Goal: Answer question/provide support: Share knowledge or assist other users

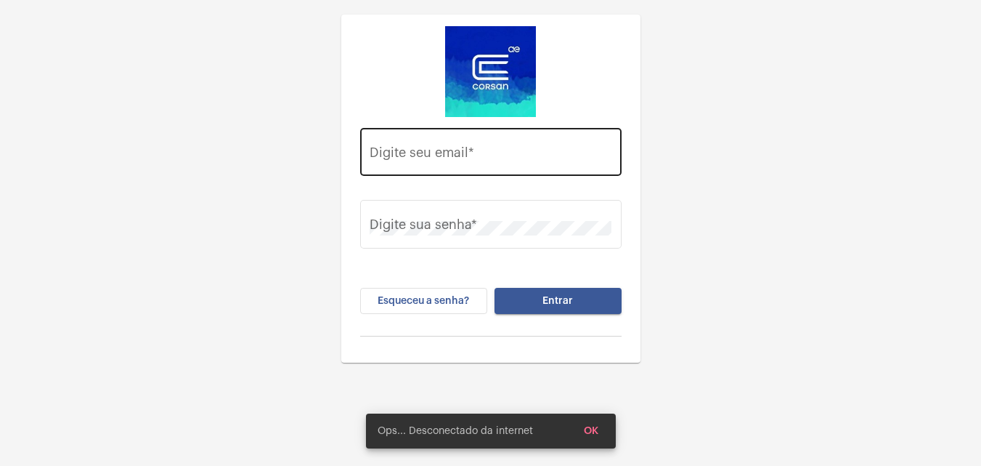
click at [593, 134] on div "Digite seu email *" at bounding box center [491, 150] width 242 height 52
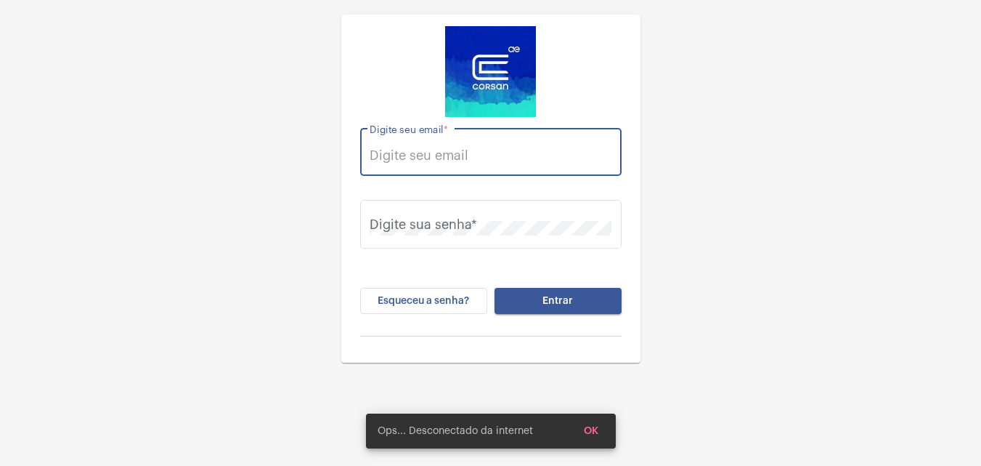
click at [520, 171] on div "Digite seu email *" at bounding box center [491, 150] width 242 height 52
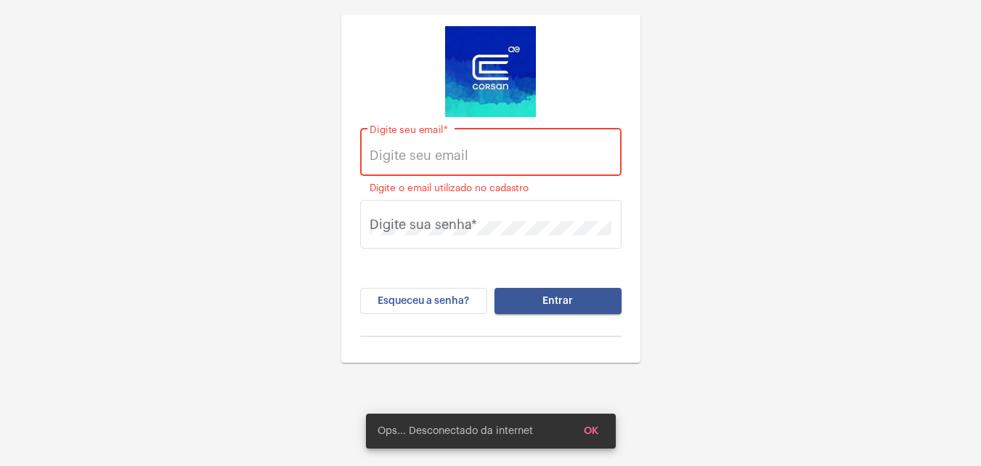
click at [522, 157] on input "Digite seu email *" at bounding box center [491, 155] width 242 height 15
click at [591, 427] on span "OK" at bounding box center [591, 431] width 15 height 10
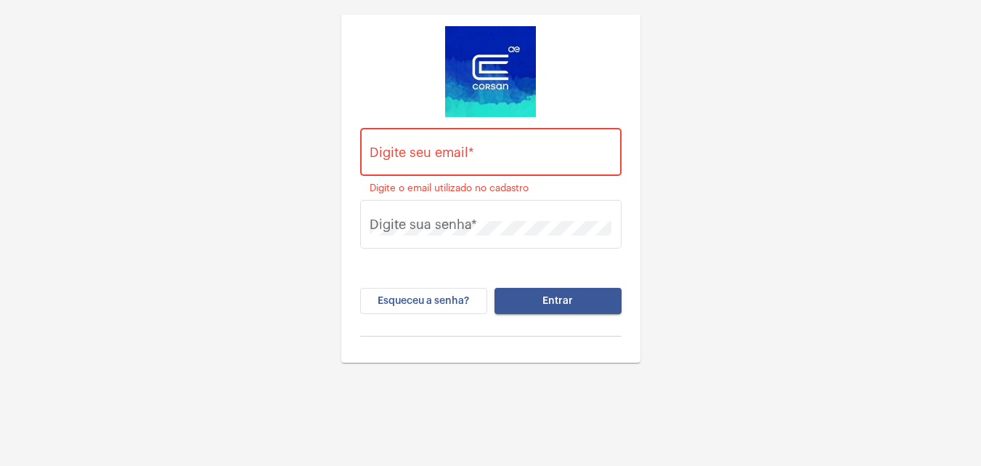
click at [420, 147] on div "Digite seu email *" at bounding box center [491, 150] width 242 height 52
click at [422, 147] on div "Digite seu email *" at bounding box center [491, 150] width 242 height 52
click at [423, 150] on input "Digite seu email *" at bounding box center [491, 155] width 242 height 15
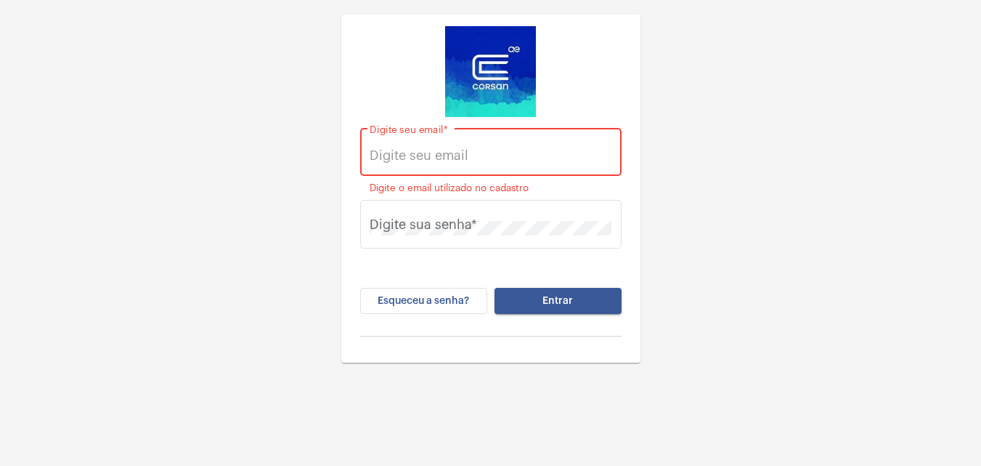
click at [423, 150] on input "Digite seu email *" at bounding box center [491, 155] width 242 height 15
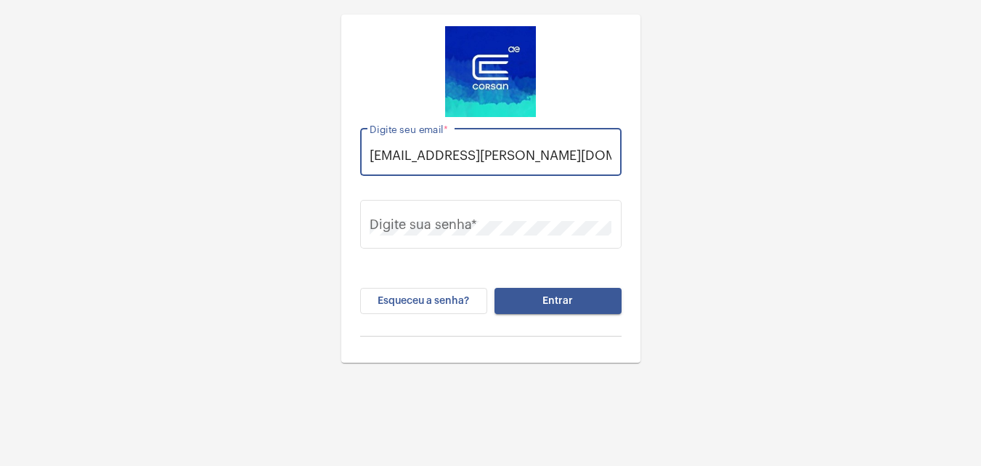
scroll to position [0, 5]
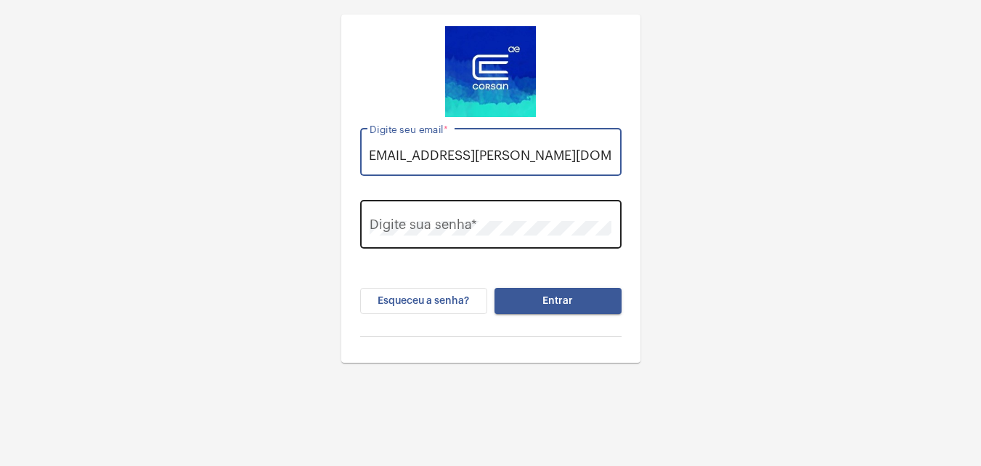
type input "[EMAIL_ADDRESS][PERSON_NAME][DOMAIN_NAME]"
click at [473, 206] on div "Digite sua senha *" at bounding box center [491, 223] width 242 height 52
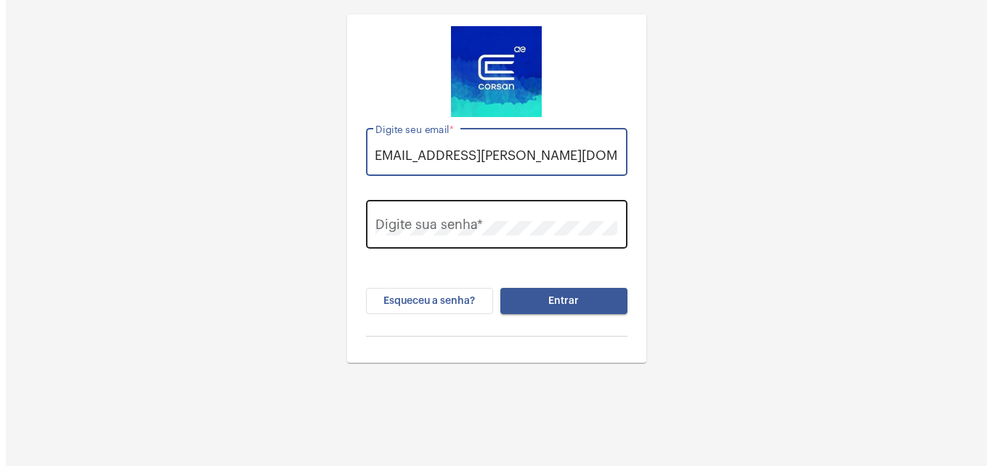
scroll to position [0, 0]
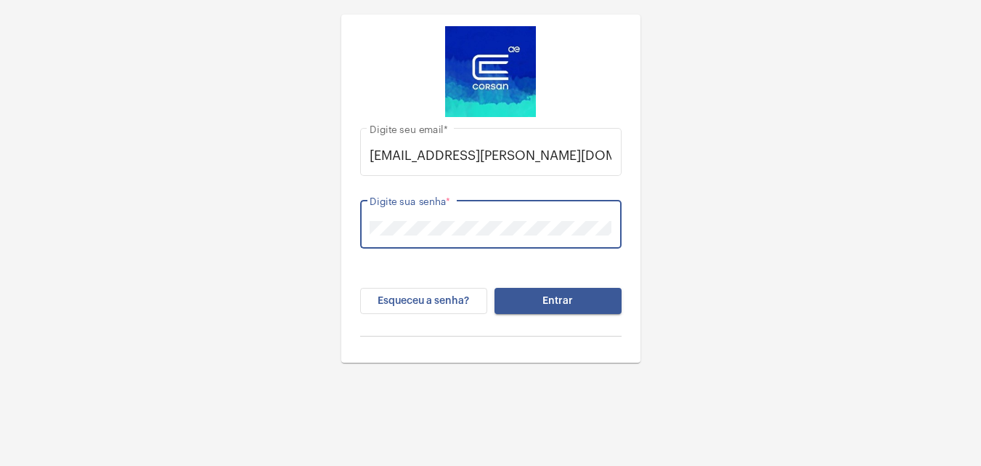
click at [495, 288] on button "Entrar" at bounding box center [558, 301] width 127 height 26
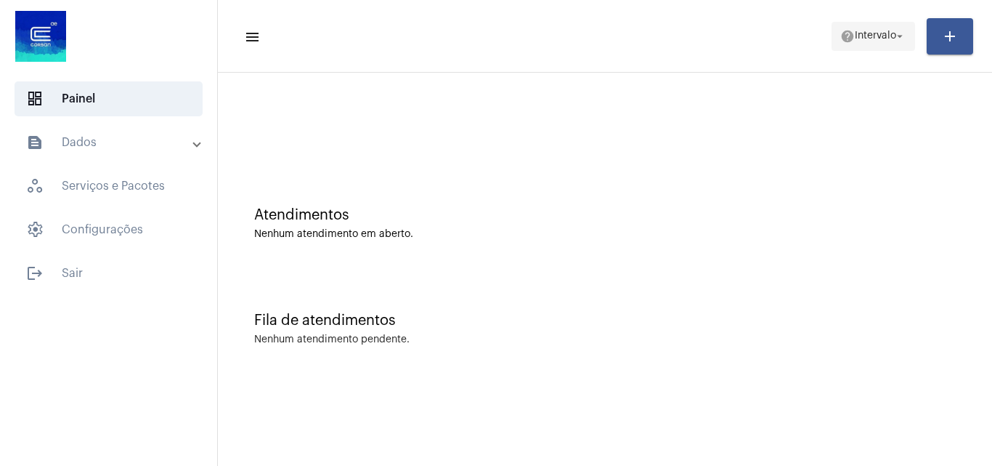
click at [872, 36] on span "Intervalo" at bounding box center [875, 36] width 41 height 10
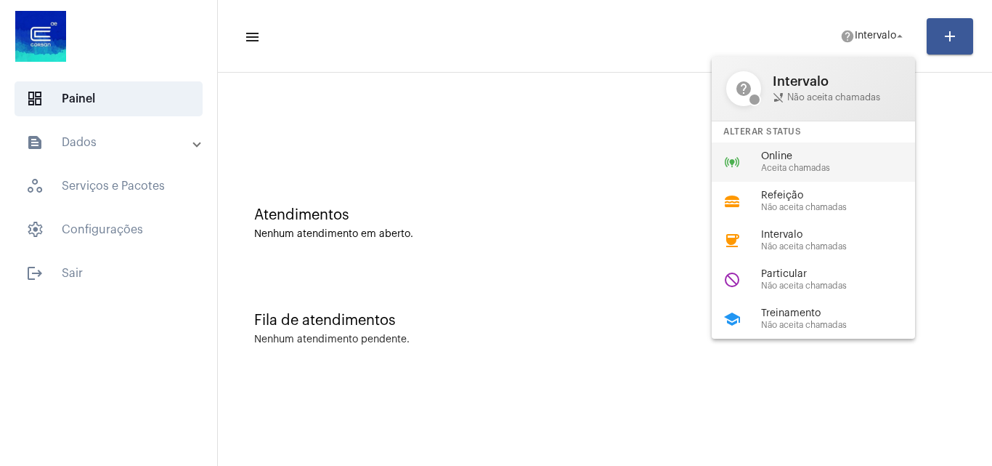
click at [787, 161] on span "Online" at bounding box center [844, 156] width 166 height 11
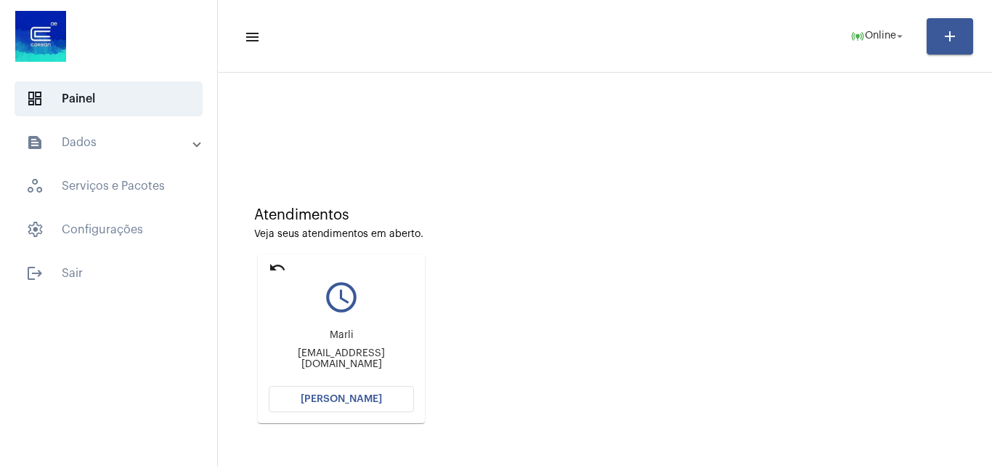
click at [337, 379] on div "[PERSON_NAME] [PERSON_NAME][EMAIL_ADDRESS][DOMAIN_NAME]" at bounding box center [341, 349] width 145 height 65
click at [354, 400] on span "[PERSON_NAME]" at bounding box center [341, 399] width 81 height 10
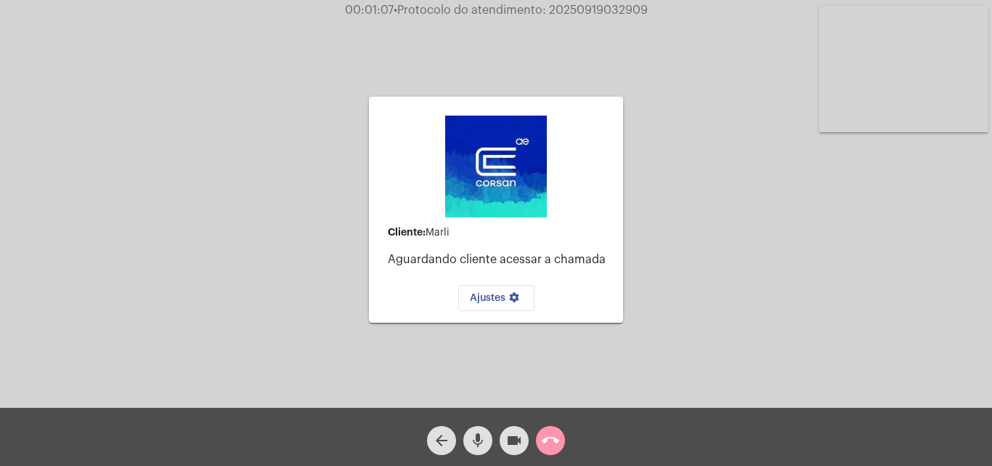
click at [544, 437] on mat-icon "call_end" at bounding box center [550, 440] width 17 height 17
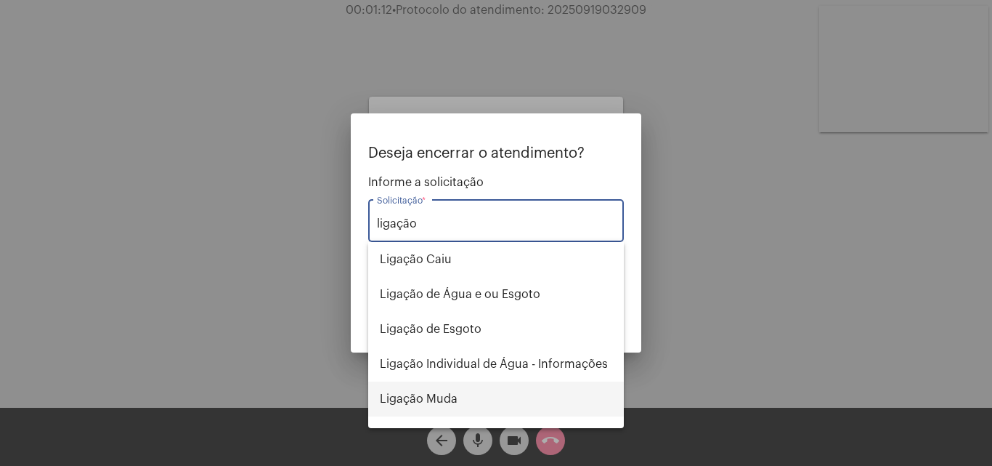
click at [445, 398] on span "Ligação Muda" at bounding box center [496, 398] width 232 height 35
type input "Ligação Muda"
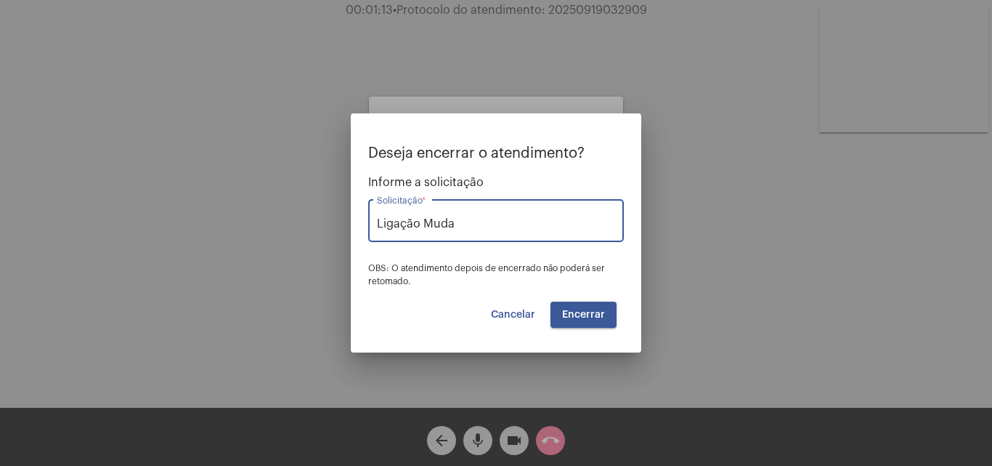
click at [583, 315] on span "Encerrar" at bounding box center [583, 314] width 43 height 10
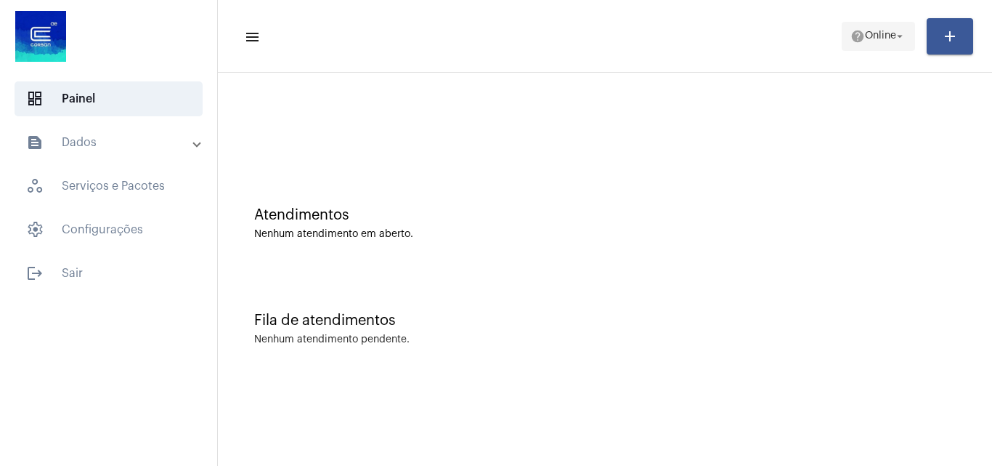
click at [894, 38] on mat-icon "arrow_drop_down" at bounding box center [900, 36] width 13 height 13
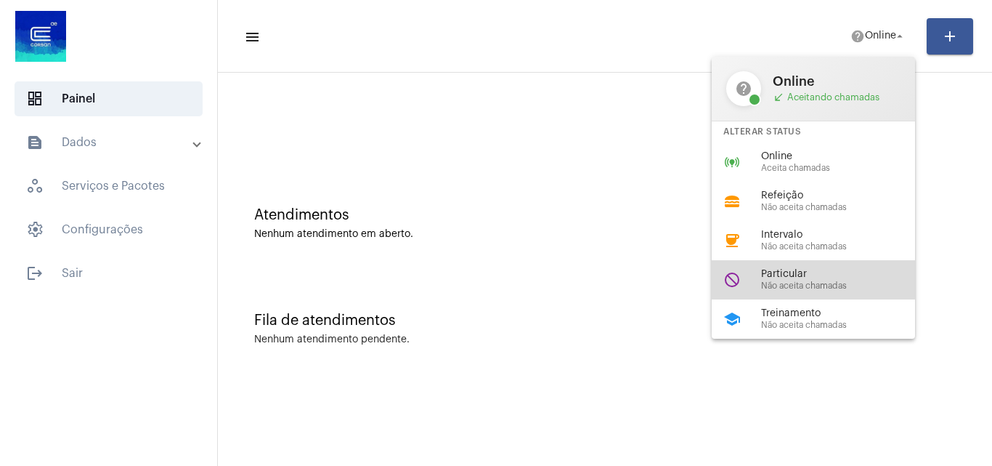
click at [817, 290] on span "Não aceita chamadas" at bounding box center [844, 285] width 166 height 9
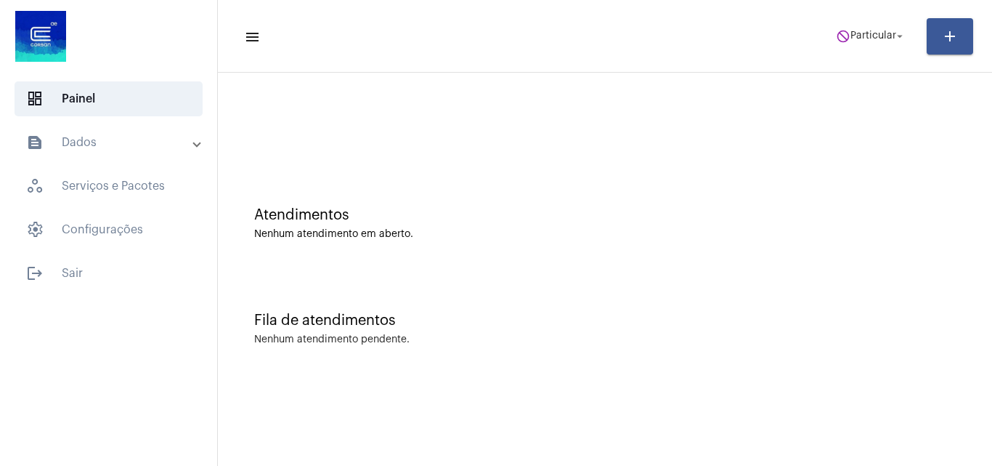
click at [817, 33] on mat-toolbar-row "menu do_not_disturb Particular arrow_drop_down add" at bounding box center [605, 36] width 774 height 46
click at [858, 38] on span "Particular" at bounding box center [874, 36] width 46 height 10
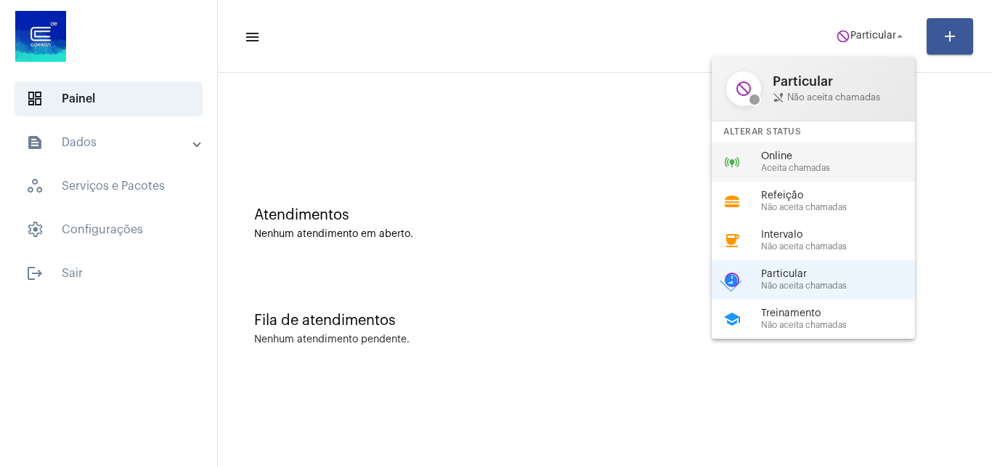
click at [781, 159] on span "Online" at bounding box center [844, 156] width 166 height 11
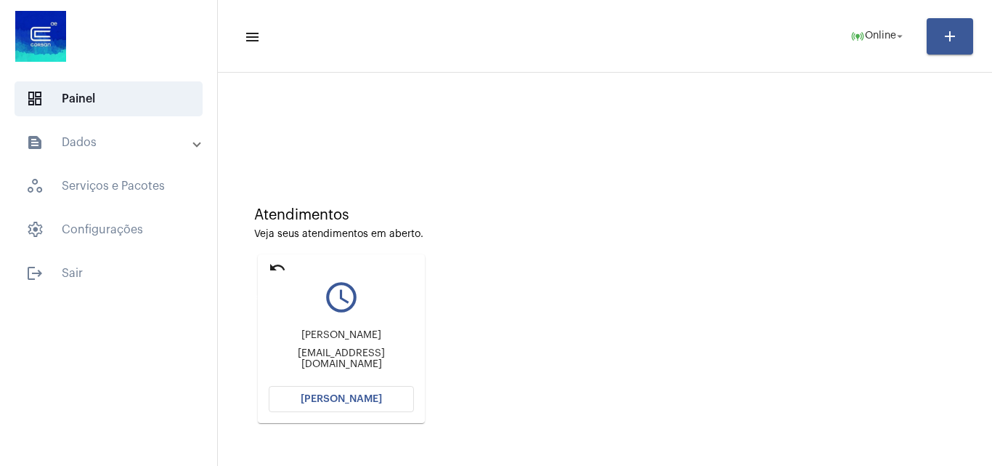
click at [275, 264] on mat-icon "undo" at bounding box center [277, 267] width 17 height 17
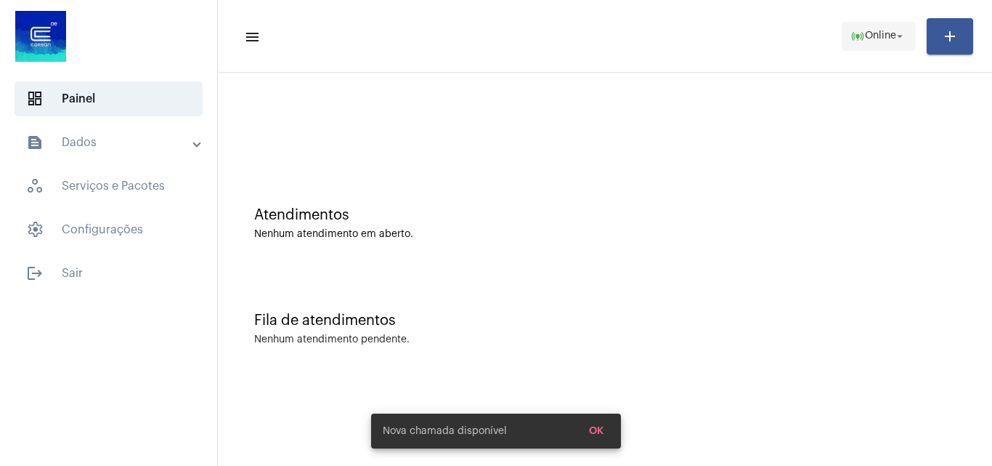
click at [872, 31] on span "Online" at bounding box center [880, 36] width 31 height 10
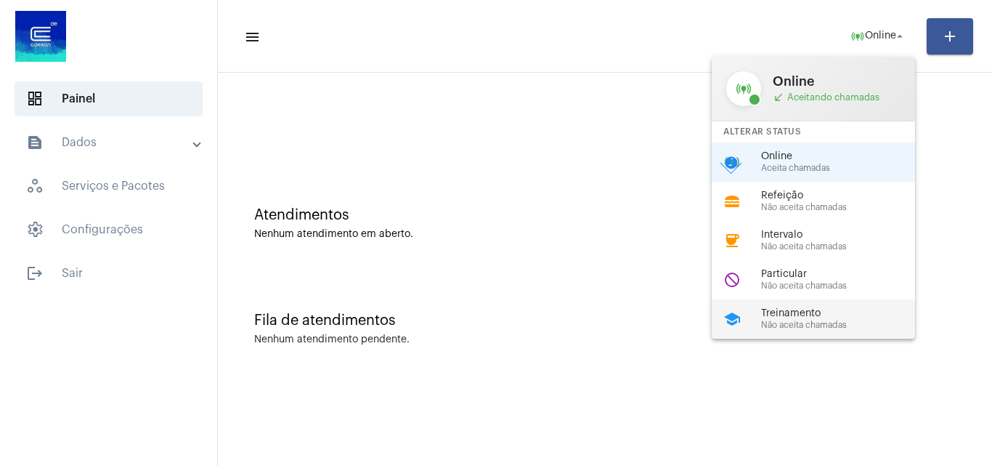
click at [790, 312] on span "Treinamento" at bounding box center [844, 313] width 166 height 11
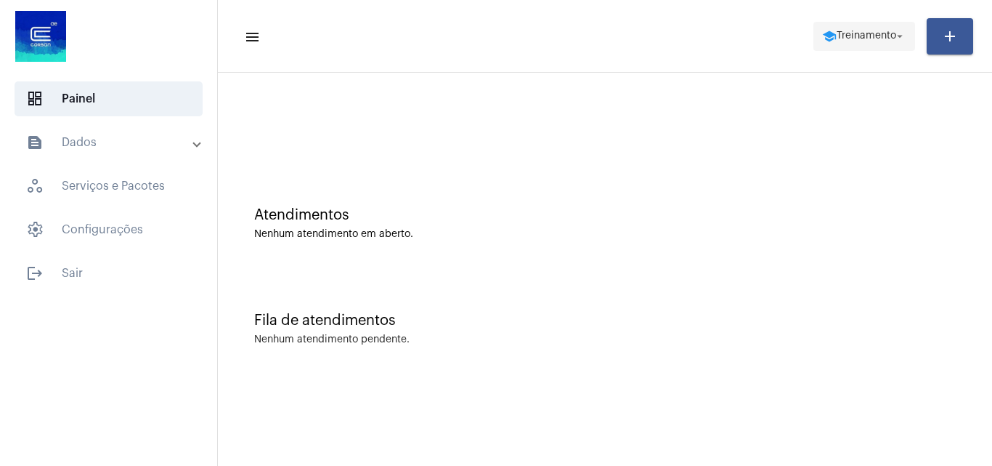
click at [833, 28] on span "school Treinamento arrow_drop_down" at bounding box center [864, 36] width 84 height 26
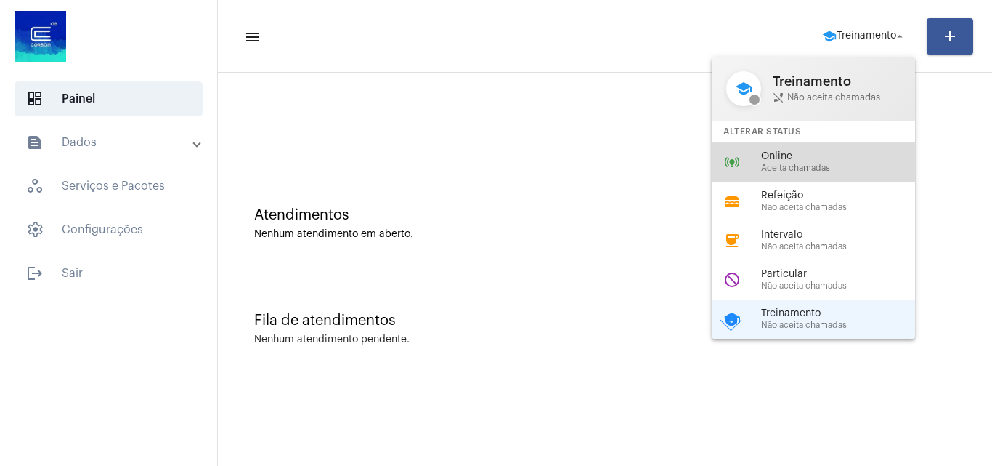
click at [811, 162] on div "Online Aceita chamadas" at bounding box center [844, 162] width 166 height 22
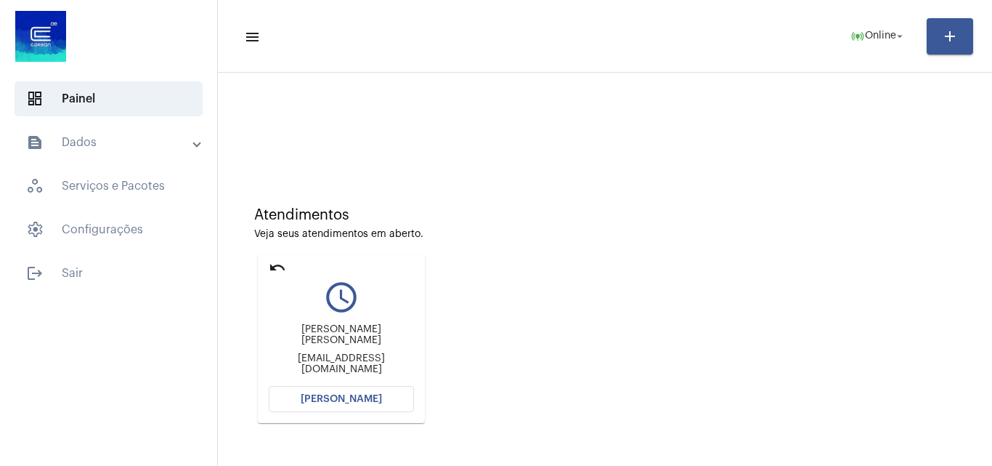
click at [376, 397] on span "[PERSON_NAME]" at bounding box center [341, 399] width 81 height 10
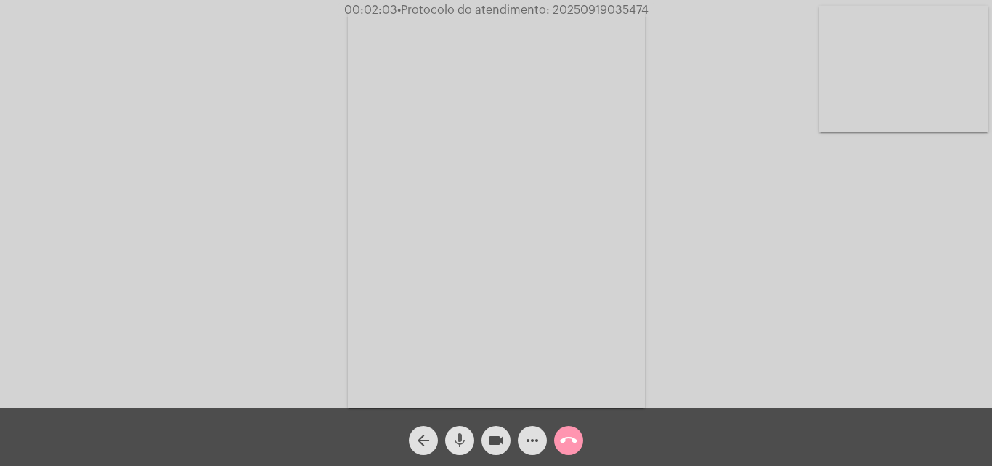
click at [462, 445] on mat-icon "mic" at bounding box center [459, 440] width 17 height 17
click at [490, 432] on mat-icon "videocam" at bounding box center [495, 440] width 17 height 17
click at [458, 443] on mat-icon "mic_off" at bounding box center [459, 440] width 17 height 17
click at [490, 445] on mat-icon "videocam_off" at bounding box center [495, 440] width 17 height 17
click at [570, 439] on mat-icon "call_end" at bounding box center [568, 440] width 17 height 17
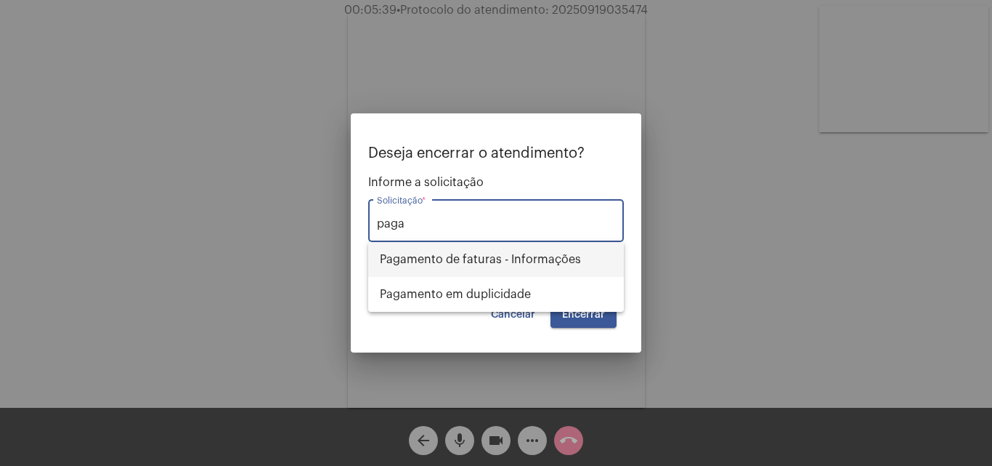
click at [554, 265] on span "Pagamento de faturas - Informações" at bounding box center [496, 259] width 232 height 35
type input "Pagamento de faturas - Informações"
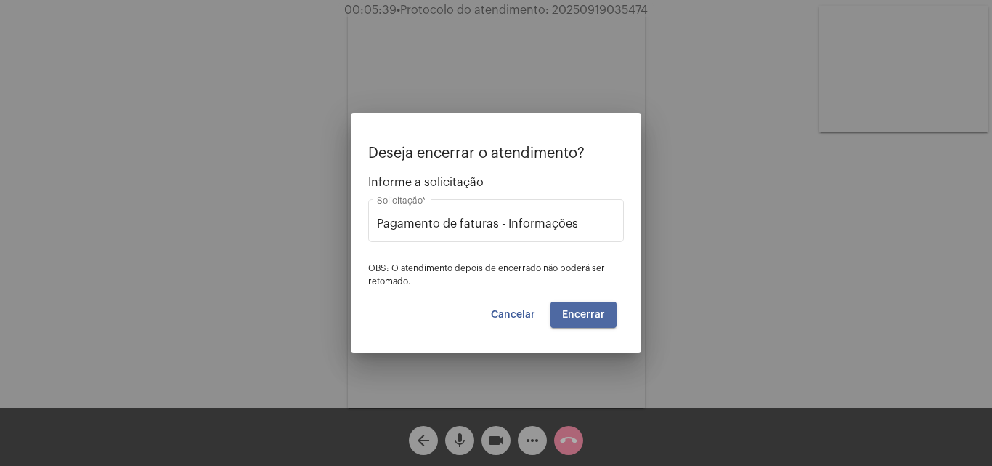
click at [588, 304] on button "Encerrar" at bounding box center [584, 314] width 66 height 26
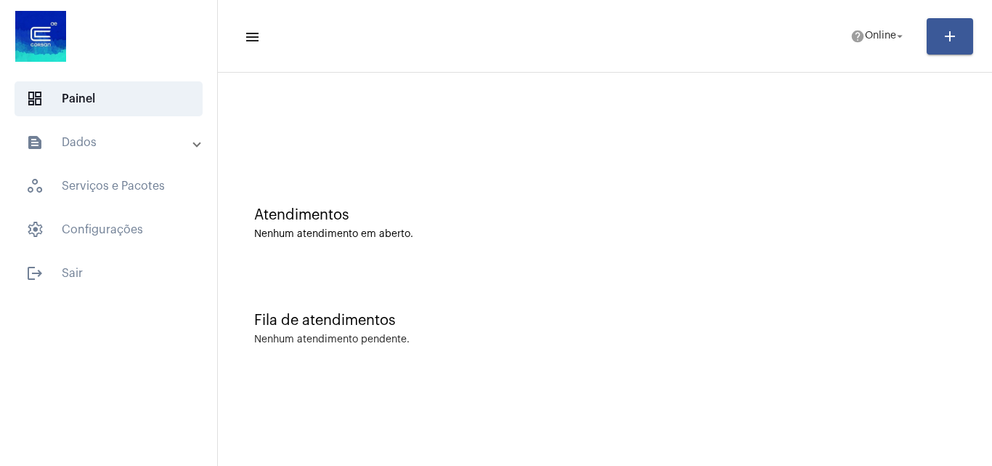
click at [140, 142] on mat-panel-title "text_snippet_outlined Dados" at bounding box center [110, 142] width 168 height 17
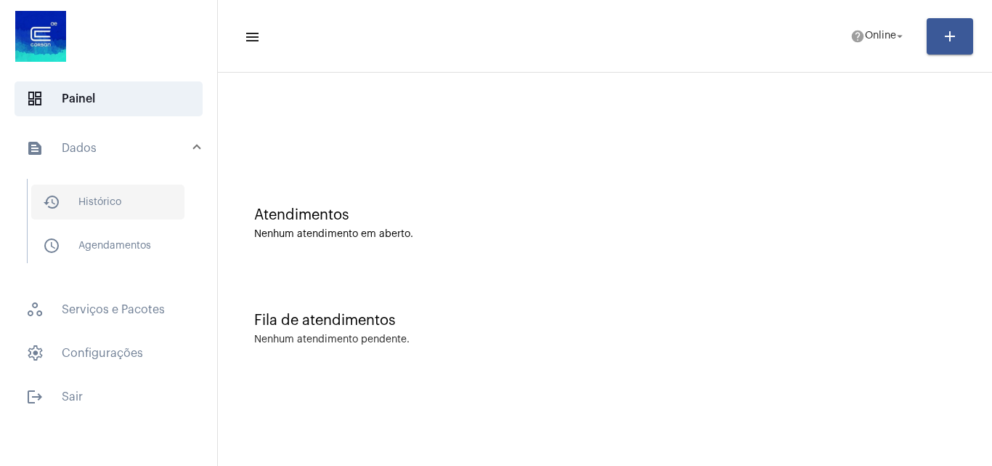
click at [116, 216] on span "history_outlined Histórico" at bounding box center [107, 202] width 153 height 35
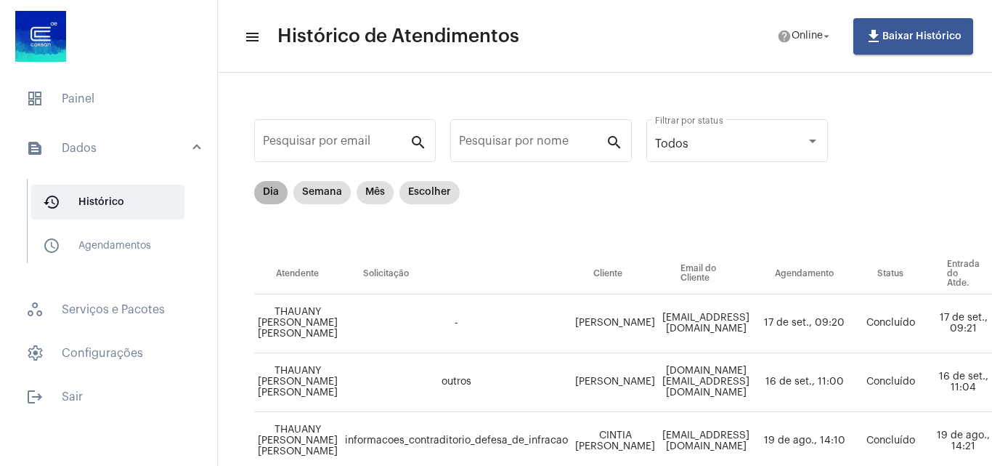
click at [267, 198] on mat-chip "Dia" at bounding box center [270, 192] width 33 height 23
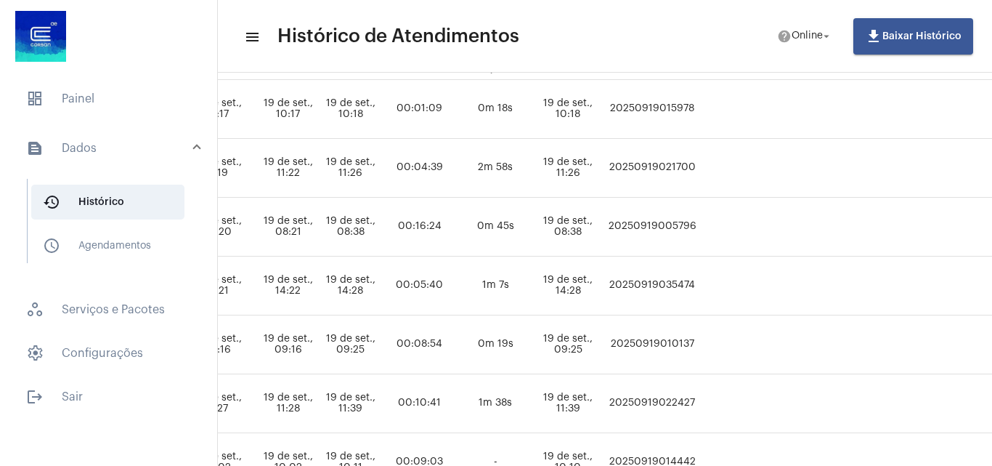
scroll to position [214, 831]
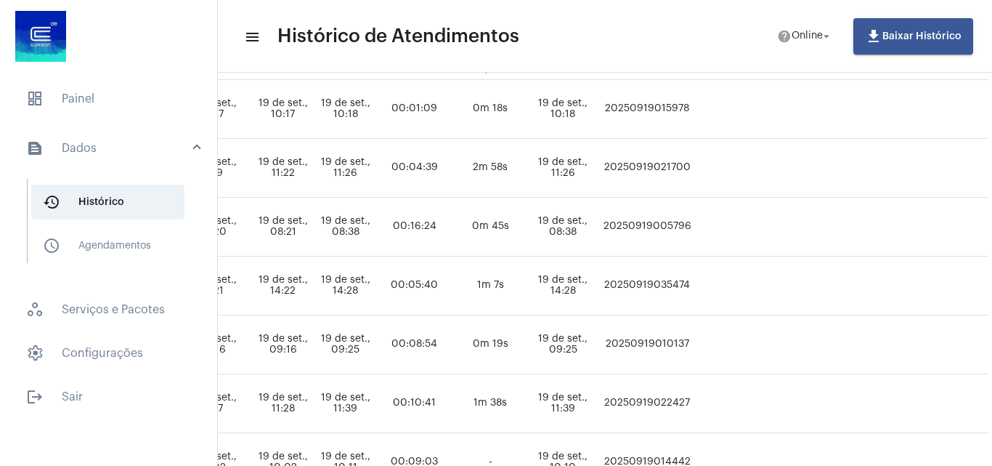
click at [695, 285] on td "20250919035474" at bounding box center [647, 285] width 96 height 59
copy td "20250919035474"
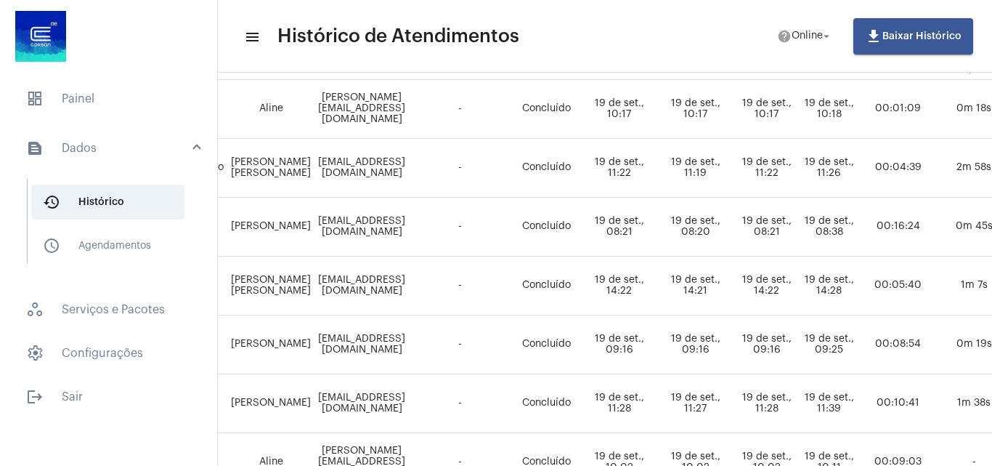
scroll to position [214, 346]
click at [96, 110] on span "dashboard Painel" at bounding box center [109, 98] width 188 height 35
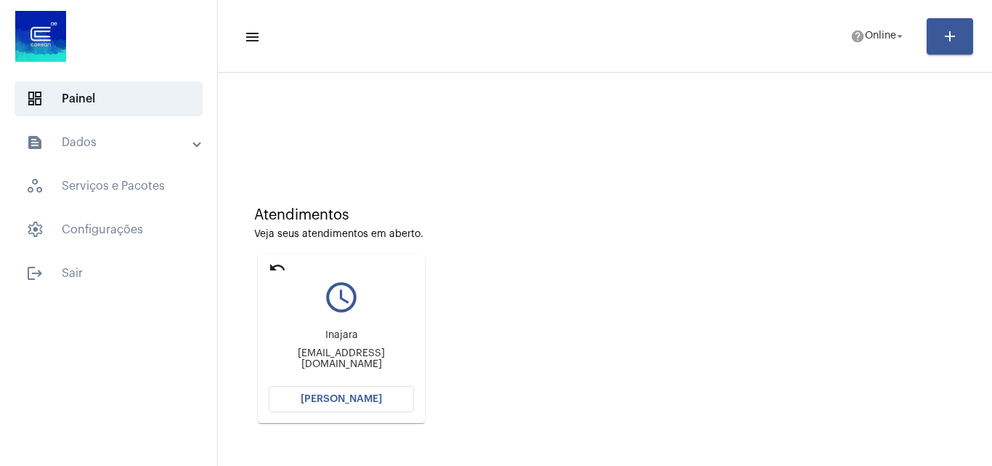
click at [367, 392] on button "[PERSON_NAME]" at bounding box center [341, 399] width 145 height 26
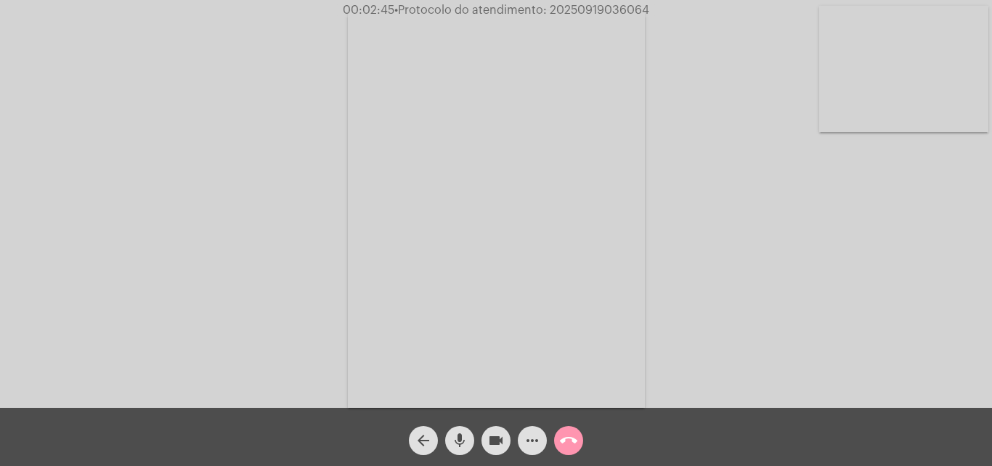
click at [911, 60] on video at bounding box center [903, 69] width 169 height 126
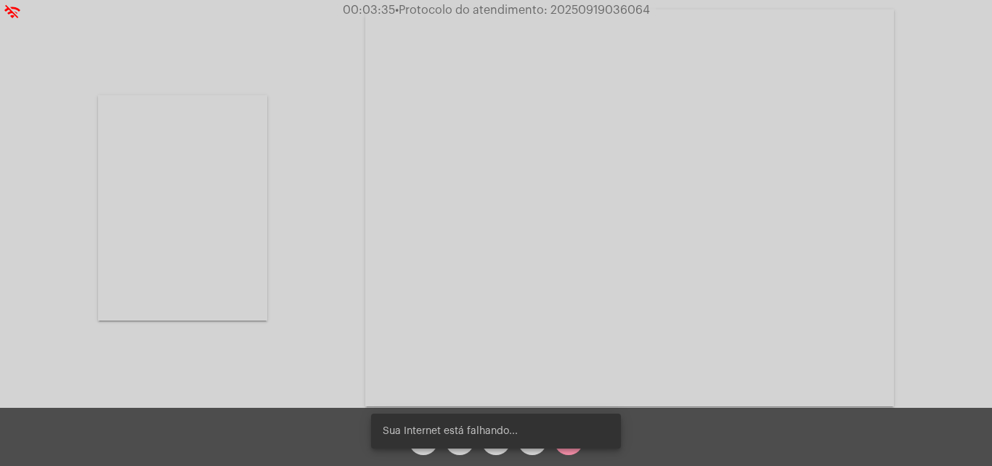
click at [160, 219] on video at bounding box center [182, 207] width 169 height 225
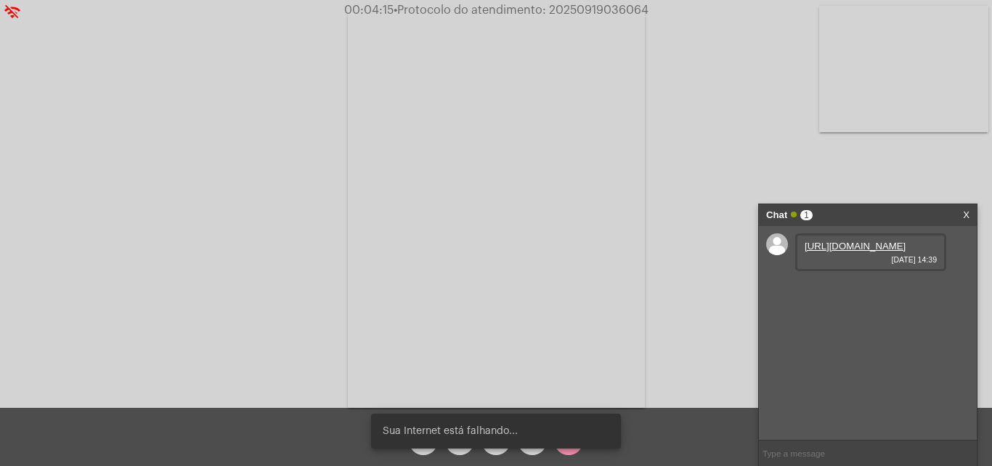
click at [835, 251] on link "[URL][DOMAIN_NAME]" at bounding box center [855, 245] width 101 height 11
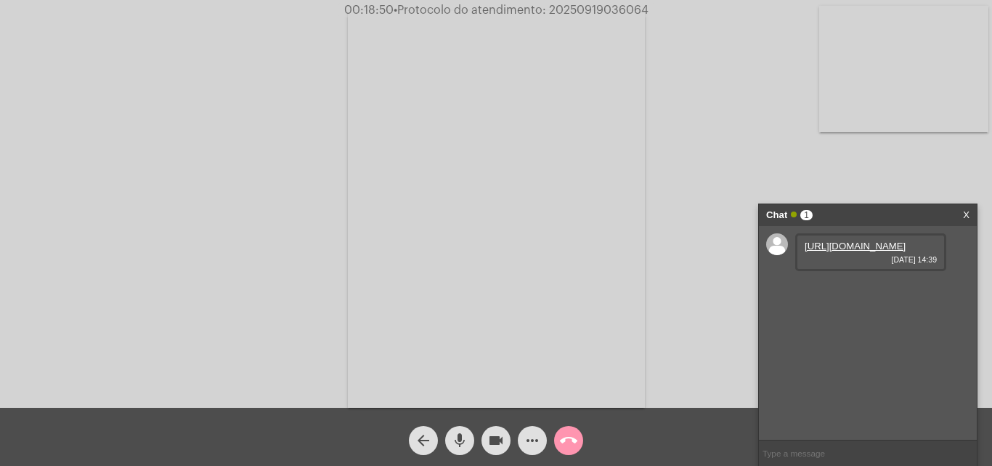
click at [530, 443] on mat-icon "more_horiz" at bounding box center [532, 440] width 17 height 17
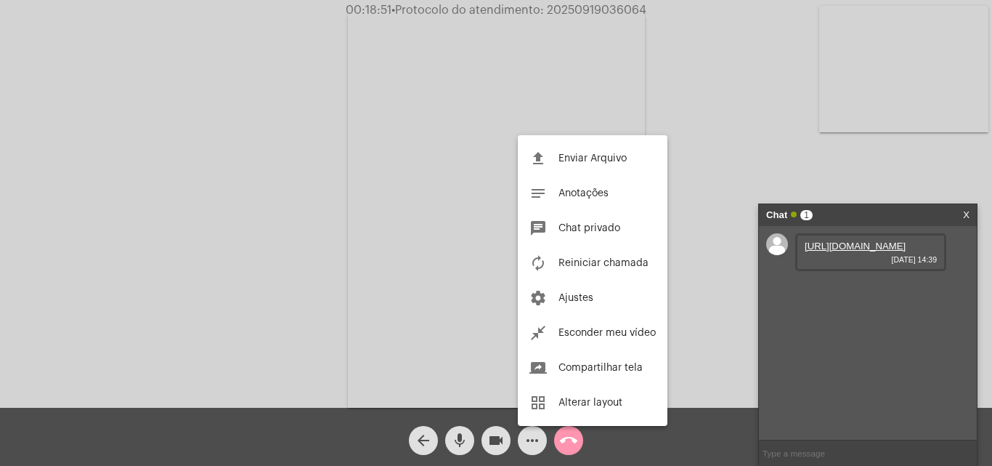
click at [599, 153] on button "file_upload Enviar Arquivo" at bounding box center [593, 158] width 150 height 35
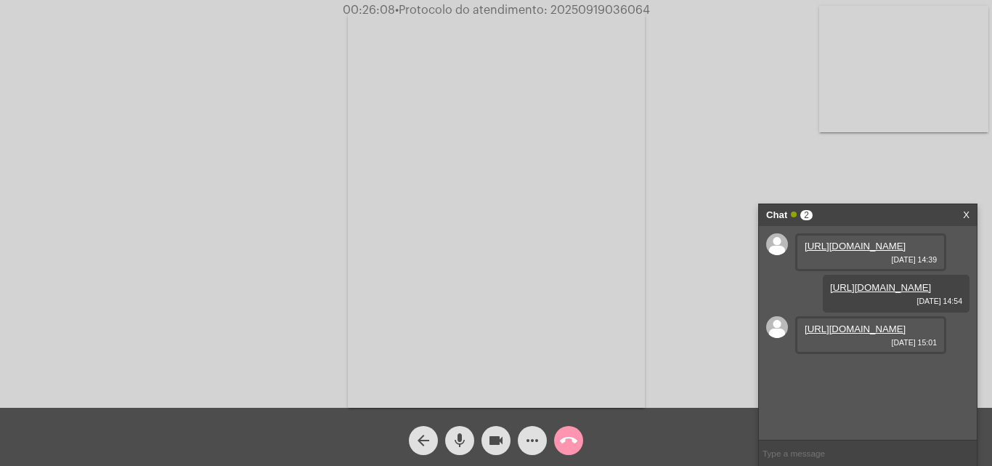
scroll to position [12, 0]
click at [863, 334] on link "[URL][DOMAIN_NAME]" at bounding box center [855, 328] width 101 height 11
click at [622, 2] on div "Acessando Câmera e Microfone..." at bounding box center [496, 204] width 992 height 408
click at [622, 4] on span "00:28:03 • Protocolo do atendimento: 20250919036064" at bounding box center [496, 10] width 319 height 15
click at [323, 326] on div "Acessando Câmera e Microfone..." at bounding box center [495, 208] width 989 height 408
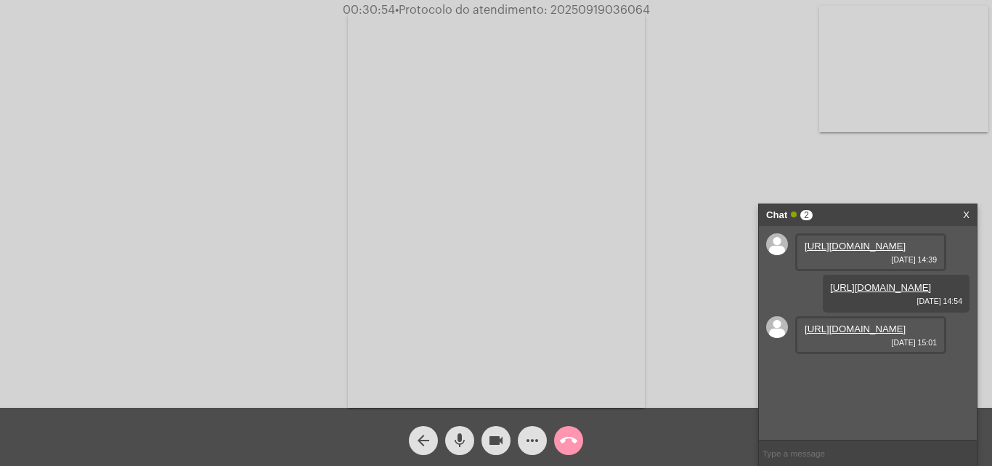
click at [567, 433] on mat-icon "call_end" at bounding box center [568, 440] width 17 height 17
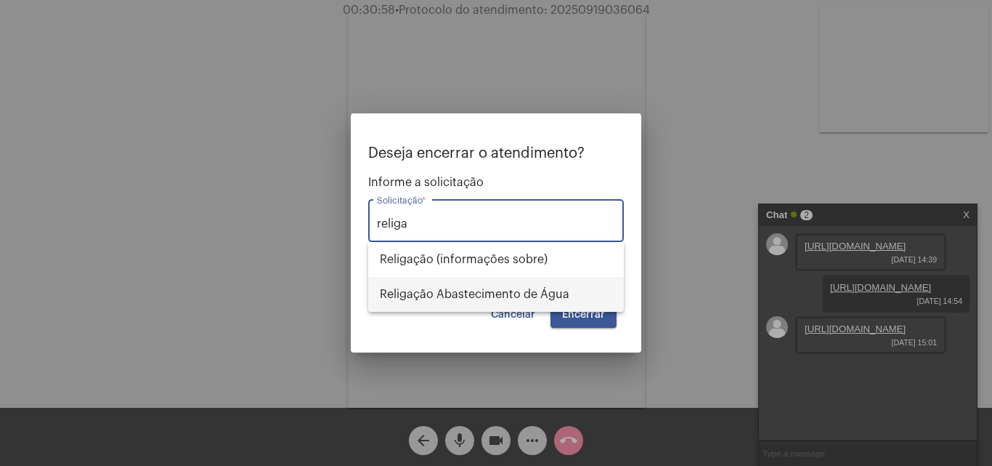
click at [521, 288] on span "Religação Abastecimento de Água" at bounding box center [496, 294] width 232 height 35
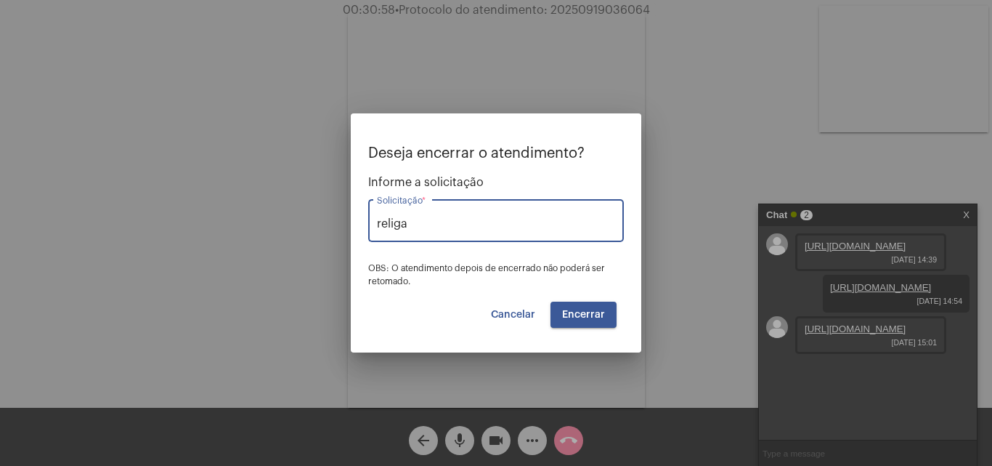
type input "Religação Abastecimento de Água"
click at [580, 322] on button "Encerrar" at bounding box center [584, 314] width 66 height 26
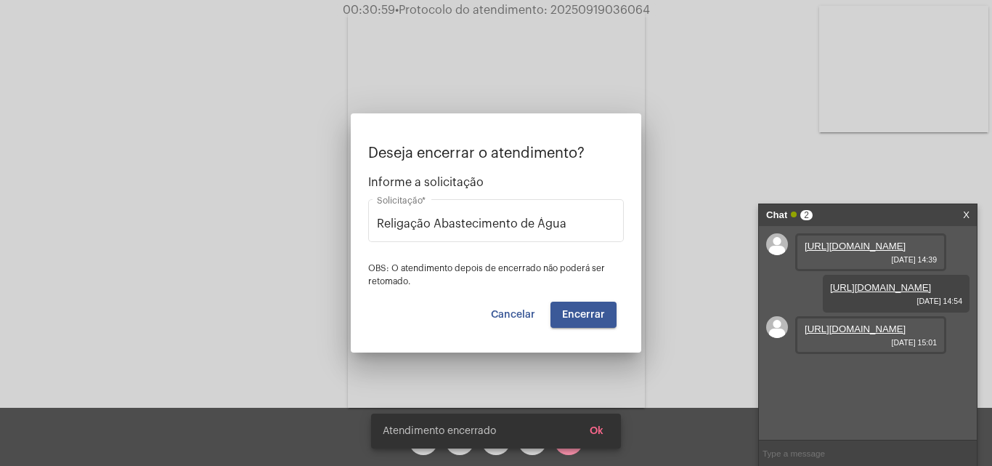
click at [588, 320] on button "Encerrar" at bounding box center [584, 314] width 66 height 26
click at [588, 320] on video at bounding box center [496, 209] width 297 height 397
click at [588, 320] on div "Acessando Câmera e Microfone..." at bounding box center [495, 208] width 989 height 408
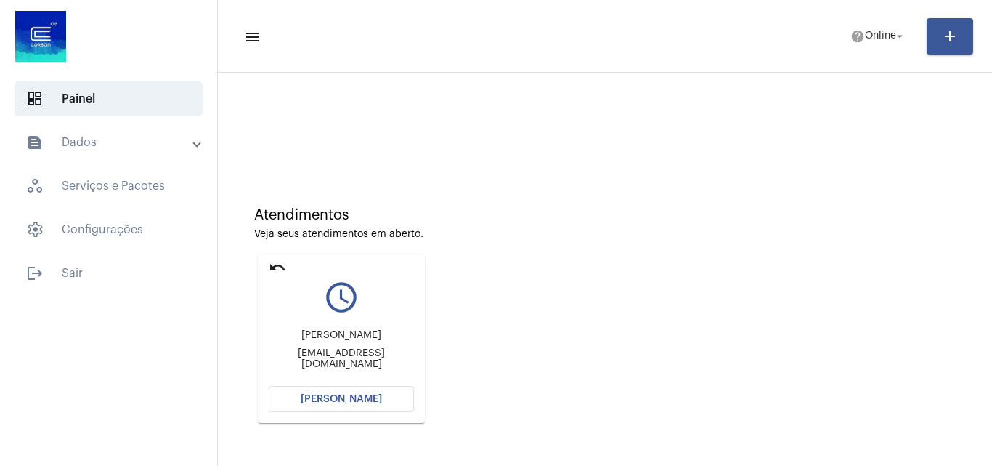
click at [336, 400] on span "[PERSON_NAME]" at bounding box center [341, 399] width 81 height 10
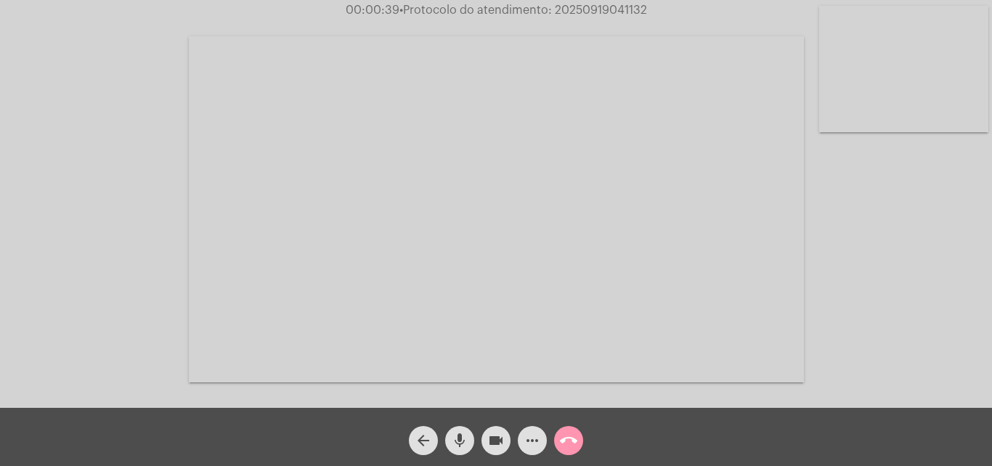
click at [532, 430] on span "more_horiz" at bounding box center [532, 440] width 17 height 29
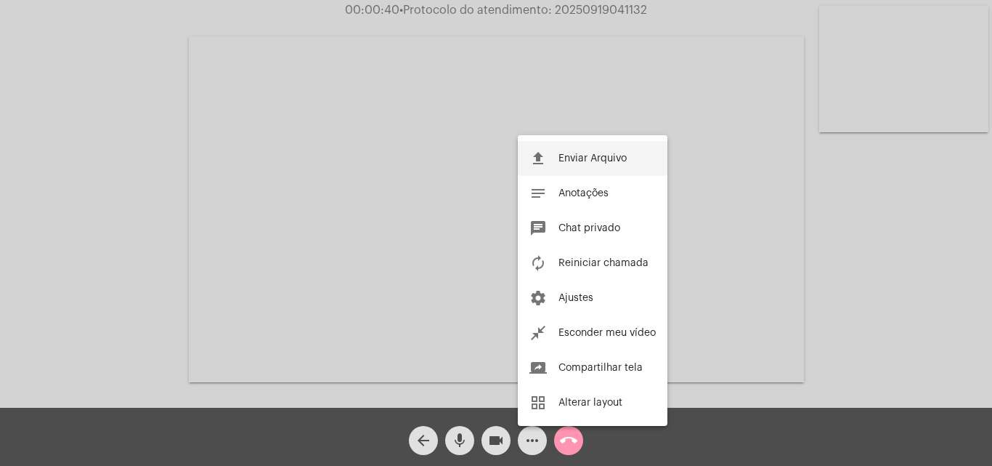
click at [596, 160] on span "Enviar Arquivo" at bounding box center [593, 158] width 68 height 10
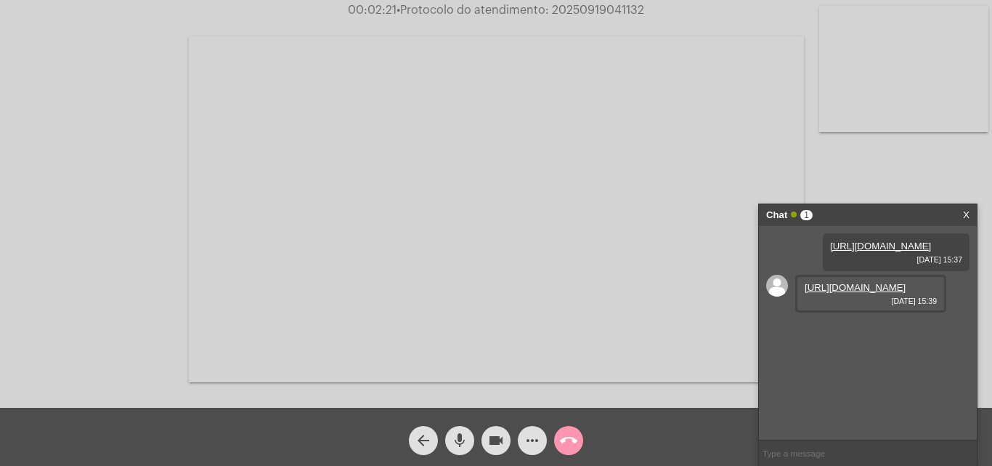
click at [846, 293] on link "[URL][DOMAIN_NAME]" at bounding box center [855, 287] width 101 height 11
click at [855, 334] on link "[URL][DOMAIN_NAME]" at bounding box center [855, 328] width 101 height 11
click at [851, 376] on link "[URL][DOMAIN_NAME]" at bounding box center [855, 370] width 101 height 11
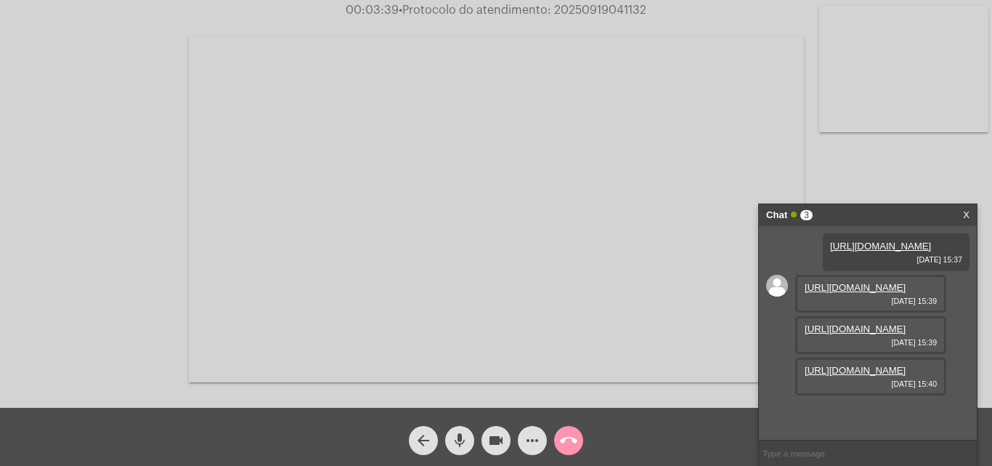
click at [530, 448] on mat-icon "more_horiz" at bounding box center [532, 440] width 17 height 17
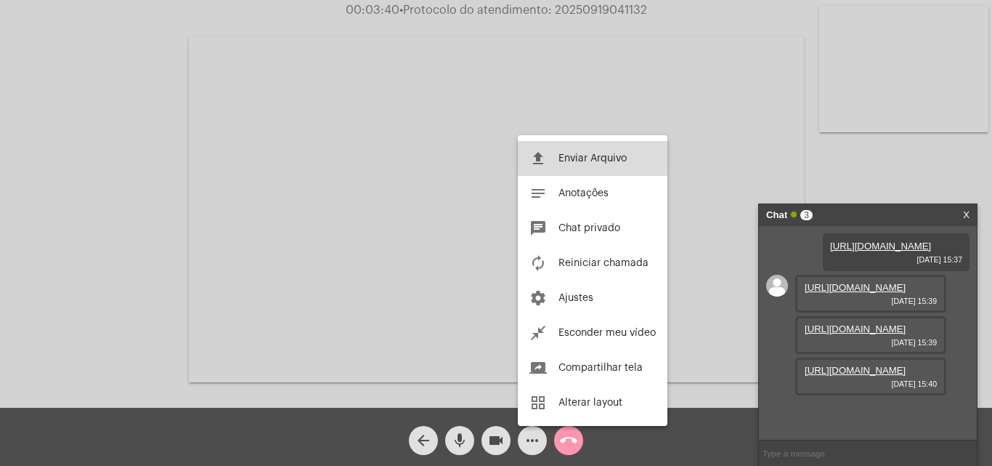
click at [601, 148] on button "file_upload Enviar Arquivo" at bounding box center [593, 158] width 150 height 35
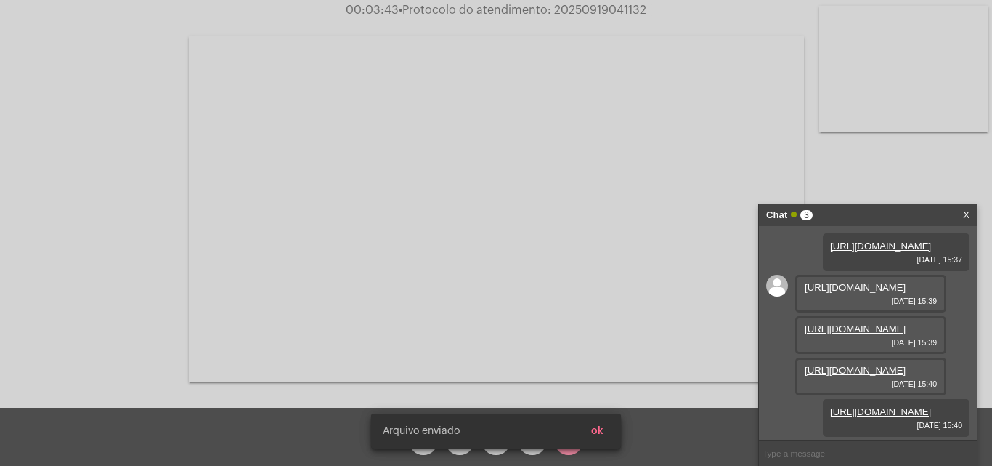
scroll to position [161, 0]
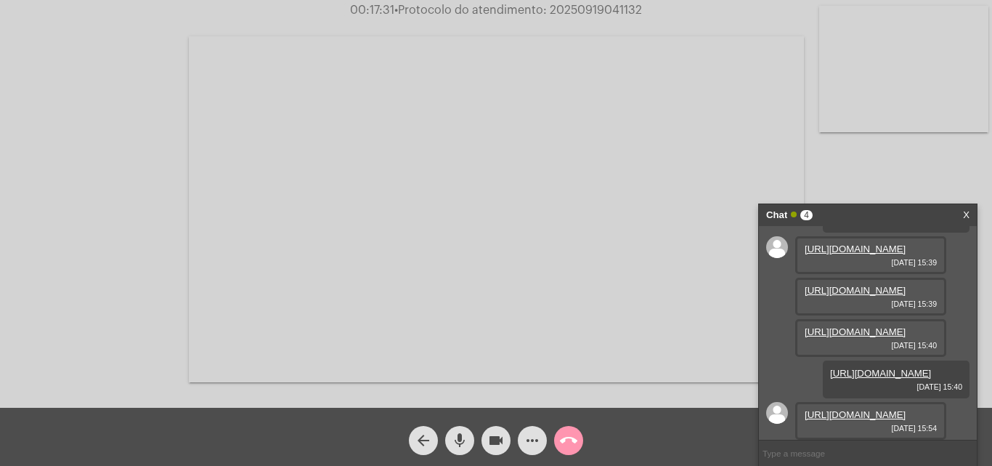
click at [843, 409] on link "[URL][DOMAIN_NAME]" at bounding box center [855, 414] width 101 height 11
click at [527, 445] on mat-icon "more_horiz" at bounding box center [532, 440] width 17 height 17
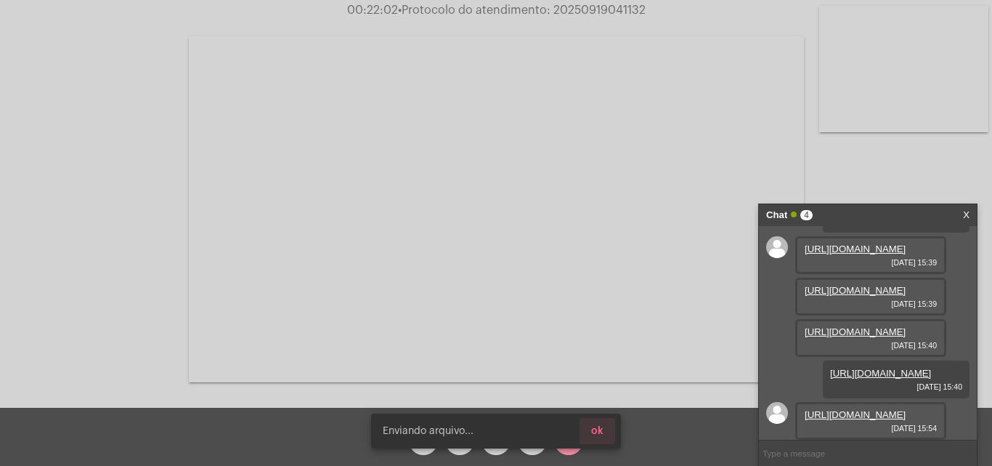
click at [601, 432] on span "ok" at bounding box center [597, 431] width 12 height 10
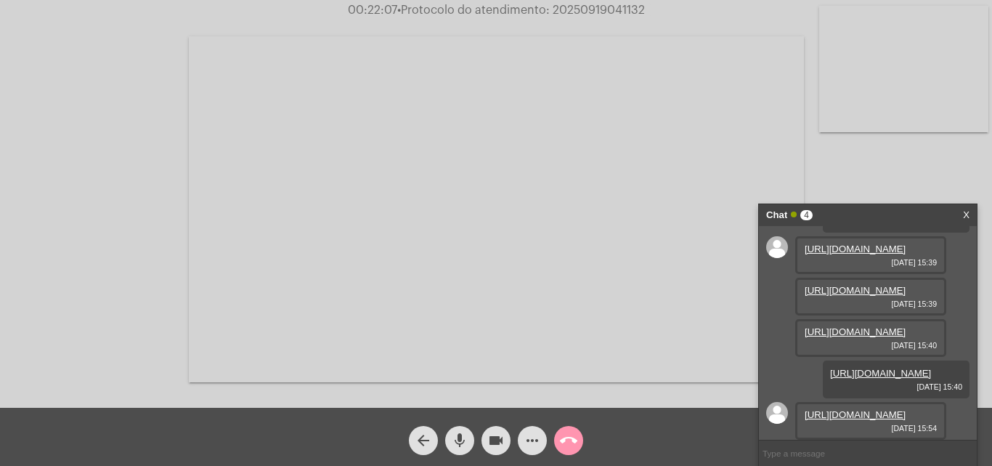
click at [618, 12] on span "• Protocolo do atendimento: 20250919041132" at bounding box center [521, 10] width 248 height 12
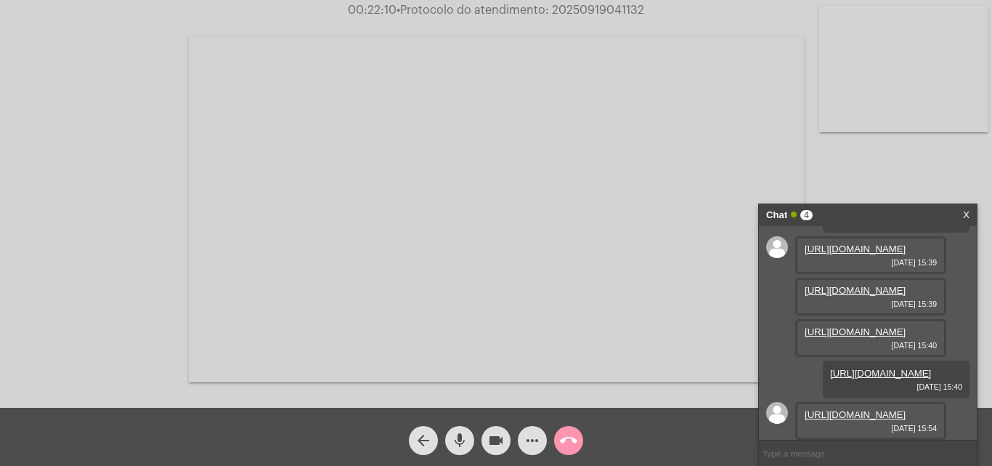
click at [618, 12] on span "• Protocolo do atendimento: 20250919041132" at bounding box center [521, 10] width 248 height 12
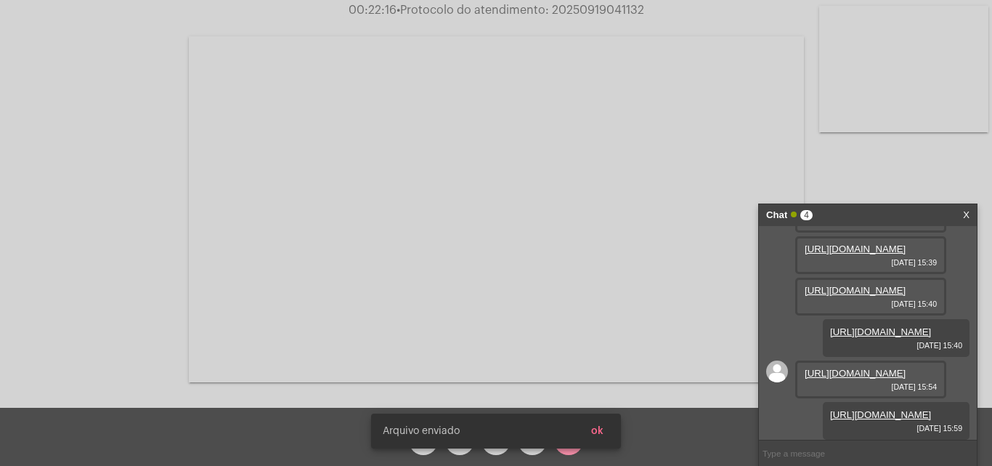
click at [782, 399] on div "[URL][DOMAIN_NAME] [DATE] 15:37 [URL][DOMAIN_NAME] [DATE] 15:39 [URL][DOMAIN_NA…" at bounding box center [868, 333] width 218 height 214
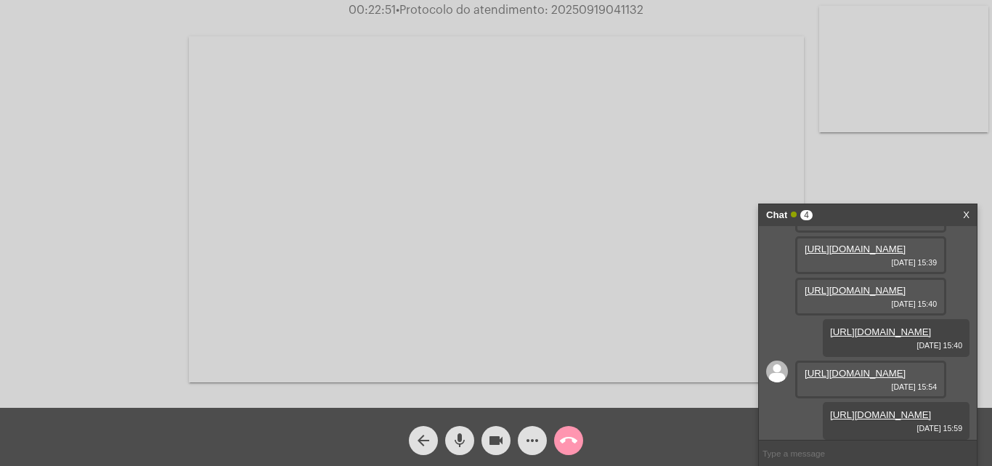
click at [606, 7] on span "• Protocolo do atendimento: 20250919041132" at bounding box center [520, 10] width 248 height 12
click at [845, 458] on input "text" at bounding box center [868, 452] width 218 height 25
paste input "20250919041132"
type input "20250919041132"
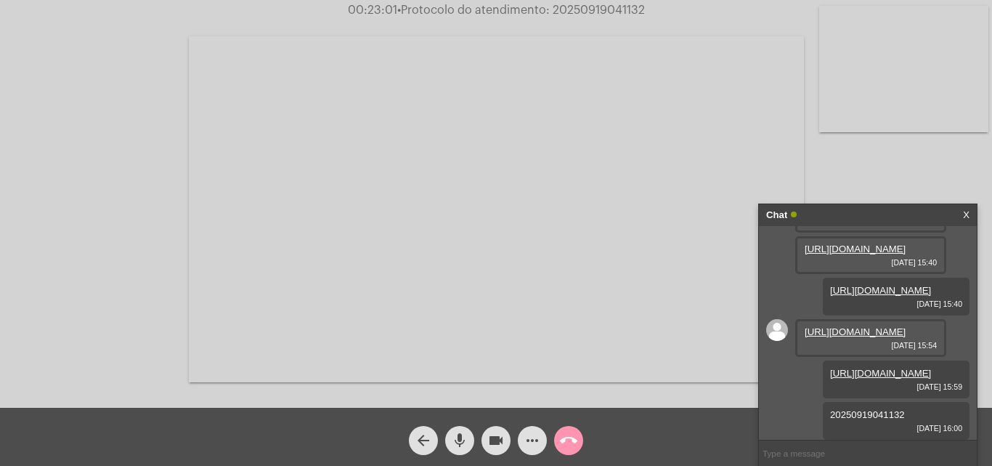
scroll to position [350, 0]
click at [576, 440] on mat-icon "call_end" at bounding box center [568, 440] width 17 height 17
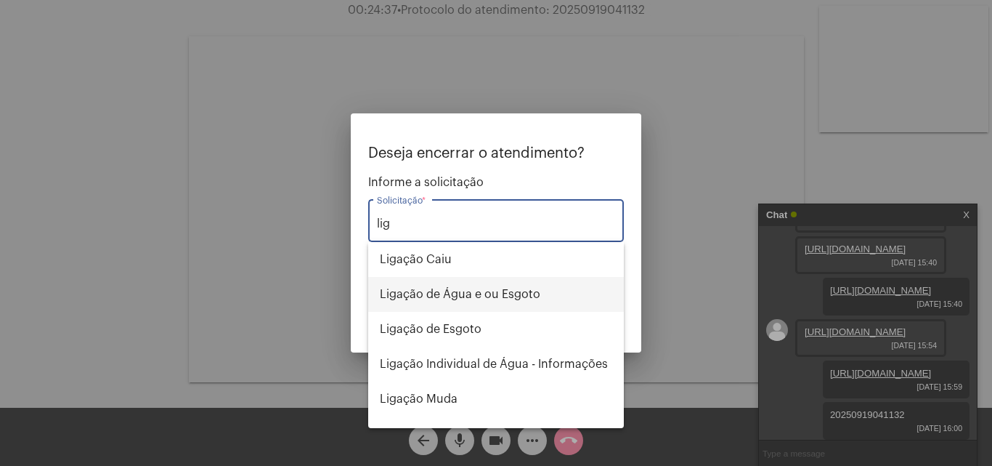
click at [521, 292] on span "Ligação de Água e ou Esgoto" at bounding box center [496, 294] width 232 height 35
type input "Ligação de Água e ou Esgoto"
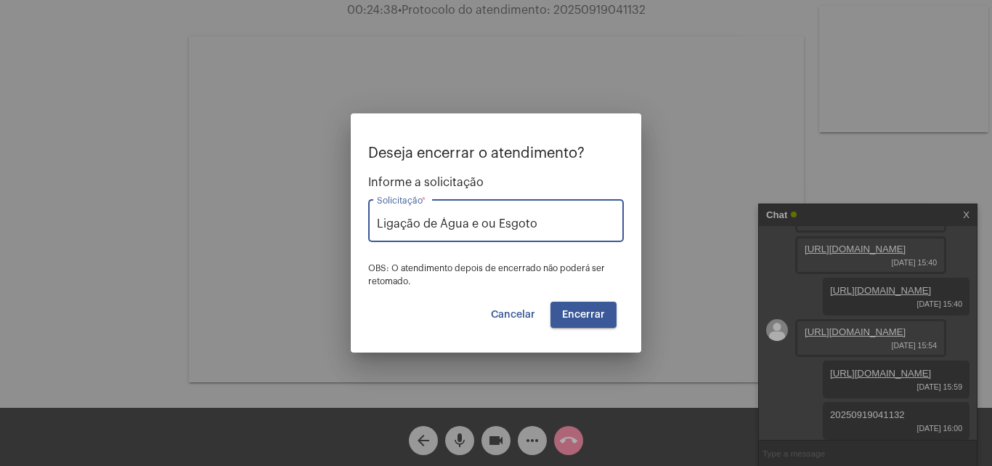
click at [600, 315] on span "Encerrar" at bounding box center [583, 314] width 43 height 10
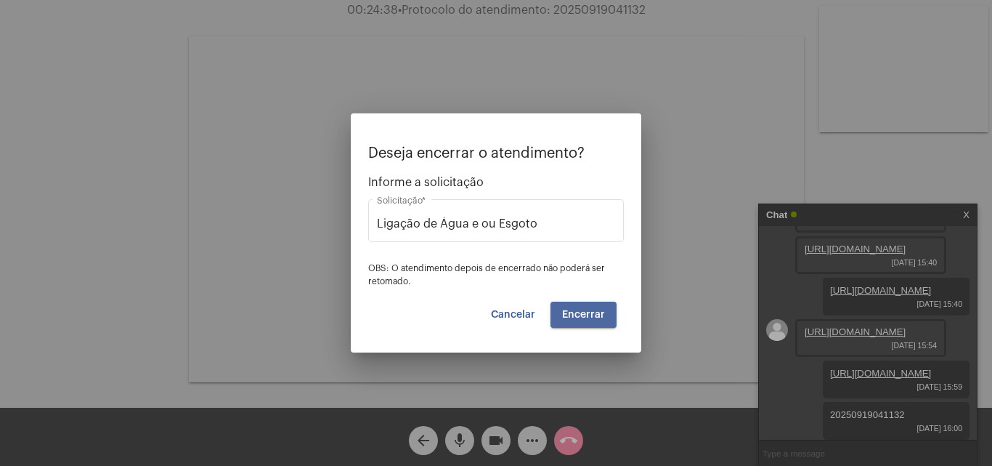
click at [600, 315] on span "Encerrar" at bounding box center [583, 314] width 43 height 10
click at [600, 315] on video at bounding box center [496, 209] width 615 height 346
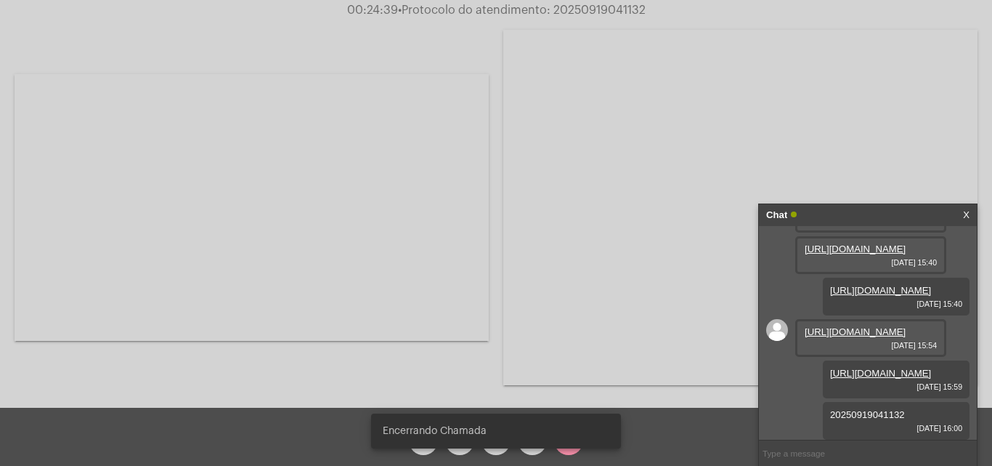
click at [489, 315] on video at bounding box center [252, 207] width 474 height 267
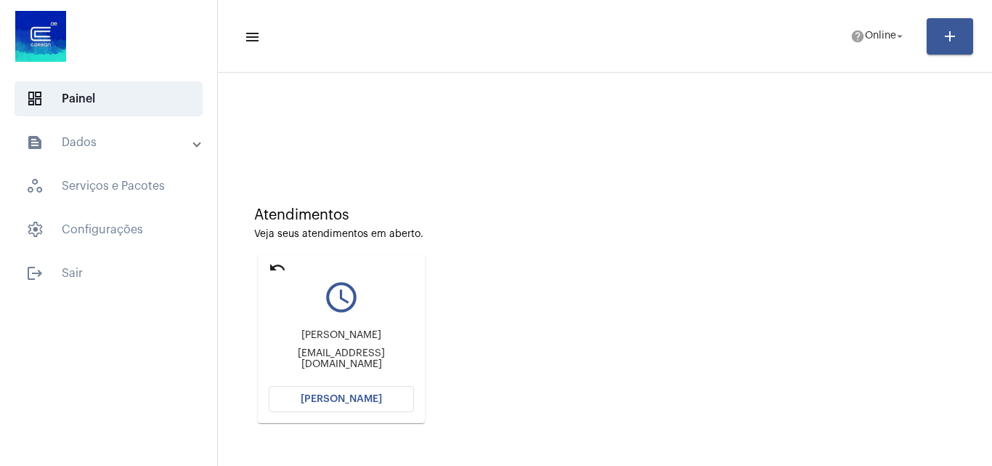
click at [357, 402] on span "[PERSON_NAME]" at bounding box center [341, 399] width 81 height 10
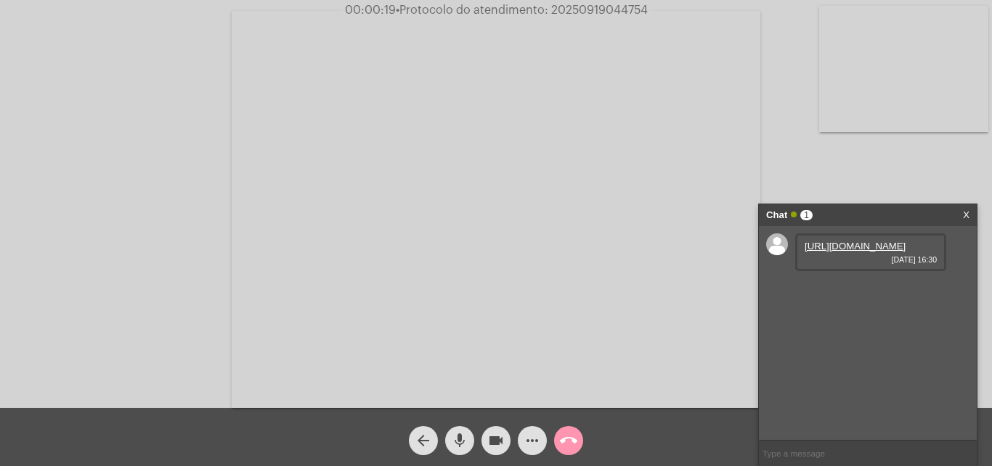
click at [838, 251] on link "[URL][DOMAIN_NAME]" at bounding box center [855, 245] width 101 height 11
click at [832, 293] on link "[URL][DOMAIN_NAME]" at bounding box center [855, 287] width 101 height 11
click at [608, 11] on span "• Protocolo do atendimento: 20250919044754" at bounding box center [521, 10] width 252 height 12
copy span "20250919044754"
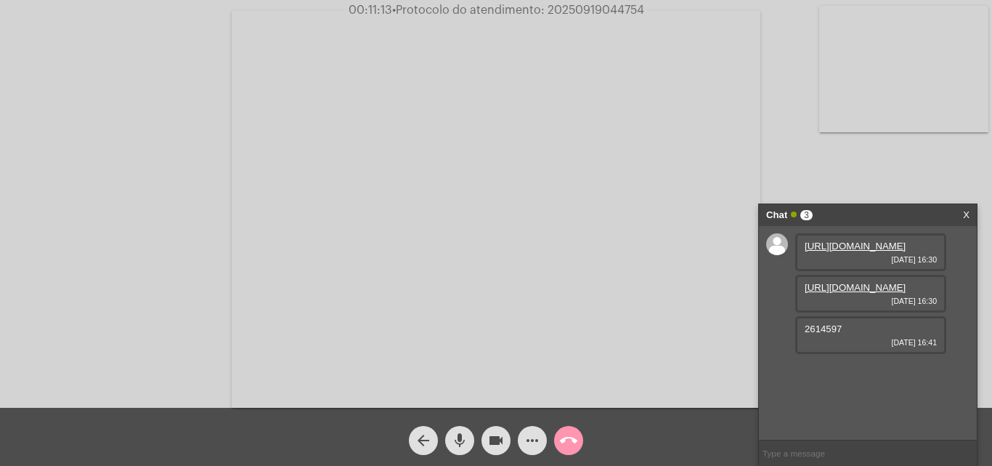
click at [817, 334] on span "2614597" at bounding box center [823, 328] width 37 height 11
copy span "2614597"
click at [821, 347] on span "[DATE] 16:41" at bounding box center [871, 342] width 132 height 9
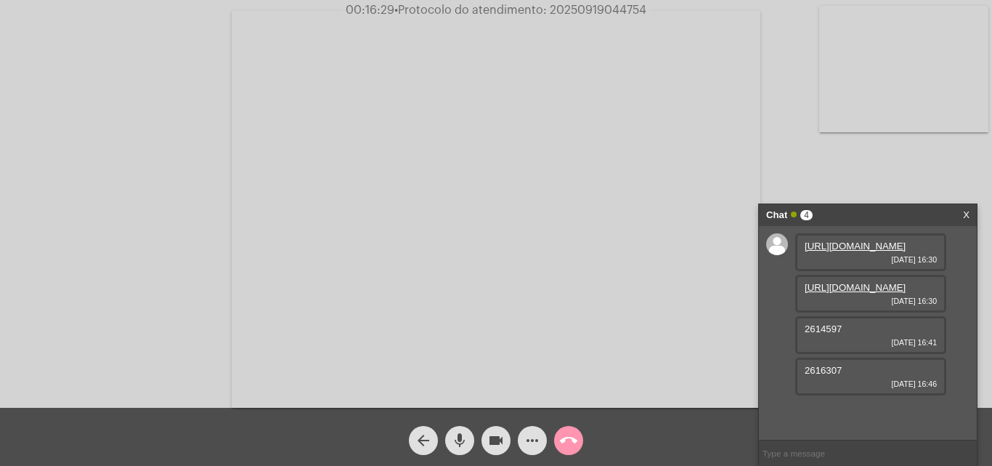
click at [830, 376] on span "2616307" at bounding box center [823, 370] width 37 height 11
click at [597, 9] on span "• Protocolo do atendimento: 20250919044754" at bounding box center [521, 10] width 252 height 12
copy span "2616307"
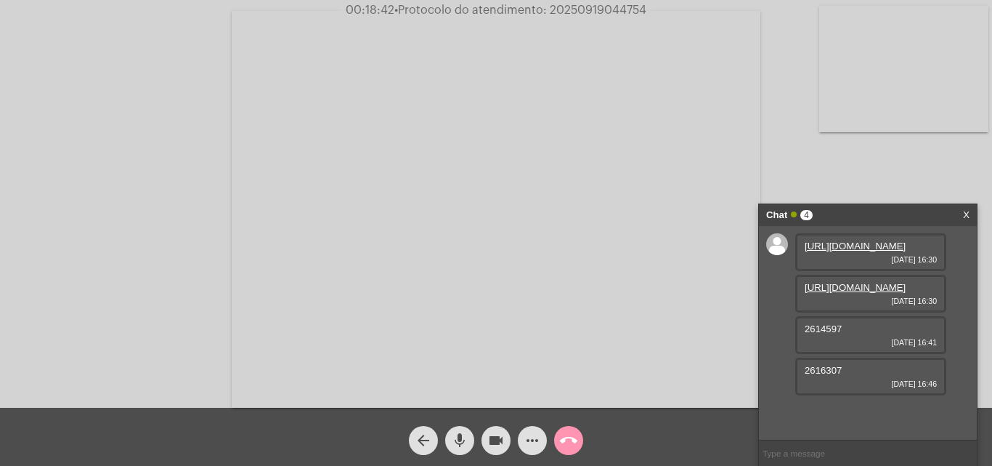
click at [570, 445] on mat-icon "call_end" at bounding box center [568, 440] width 17 height 17
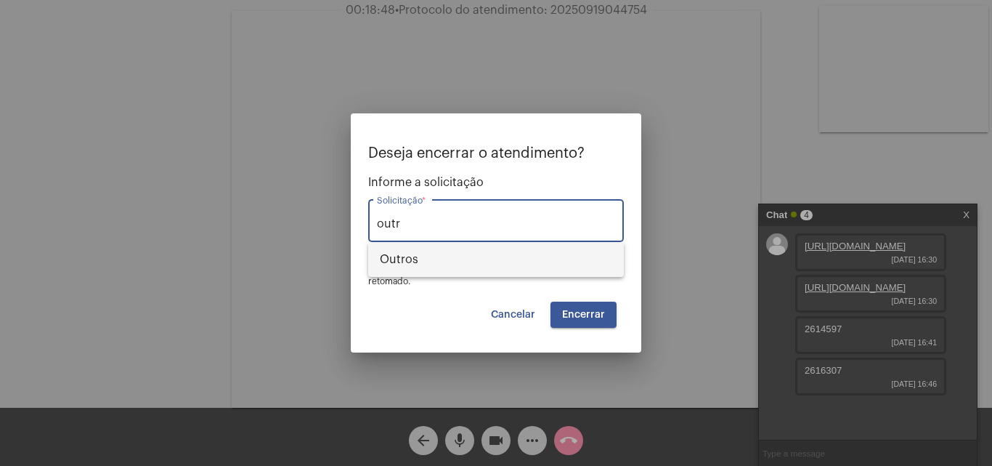
click at [410, 264] on span "Outros" at bounding box center [496, 259] width 232 height 35
type input "Outros"
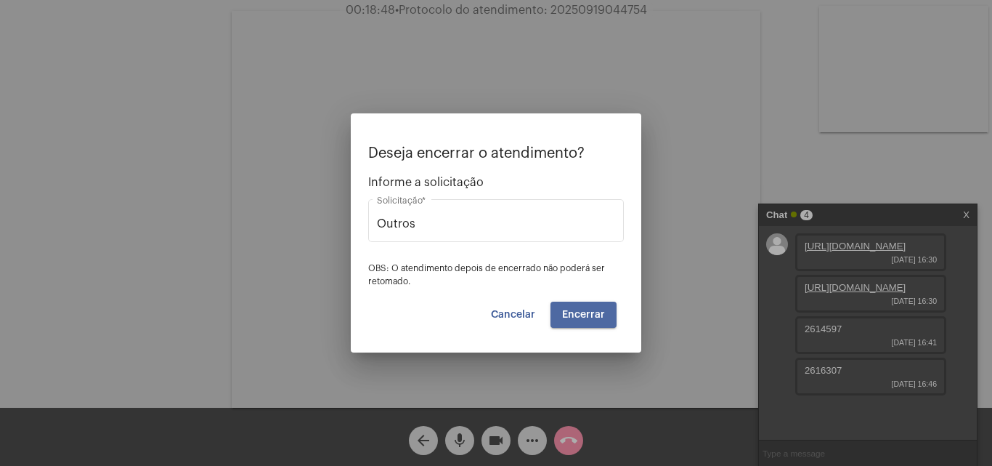
click at [599, 313] on span "Encerrar" at bounding box center [583, 314] width 43 height 10
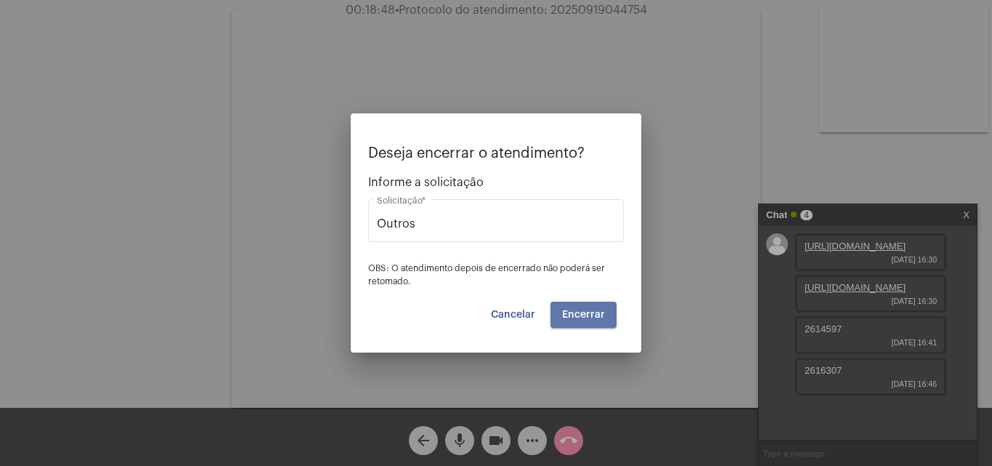
click at [599, 313] on span "Encerrar" at bounding box center [583, 314] width 43 height 10
click at [585, 310] on span "Encerrar" at bounding box center [583, 314] width 43 height 10
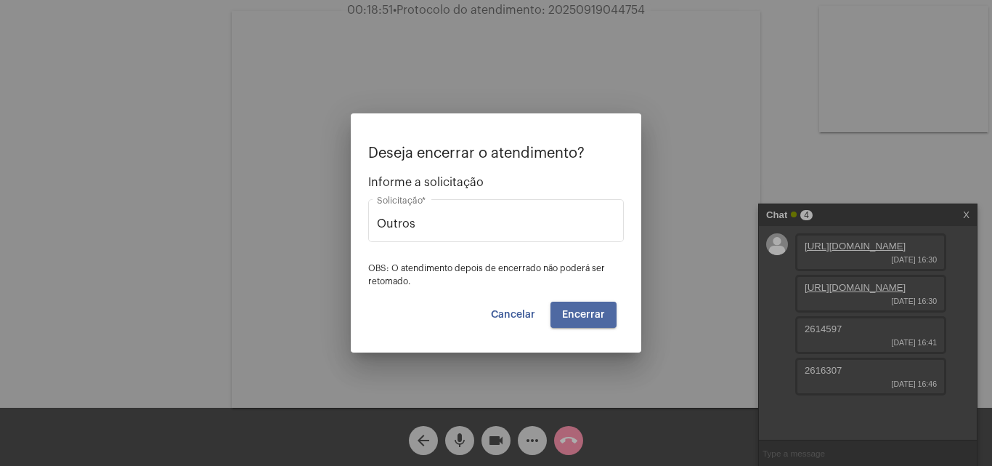
click at [585, 310] on span "Encerrar" at bounding box center [583, 314] width 43 height 10
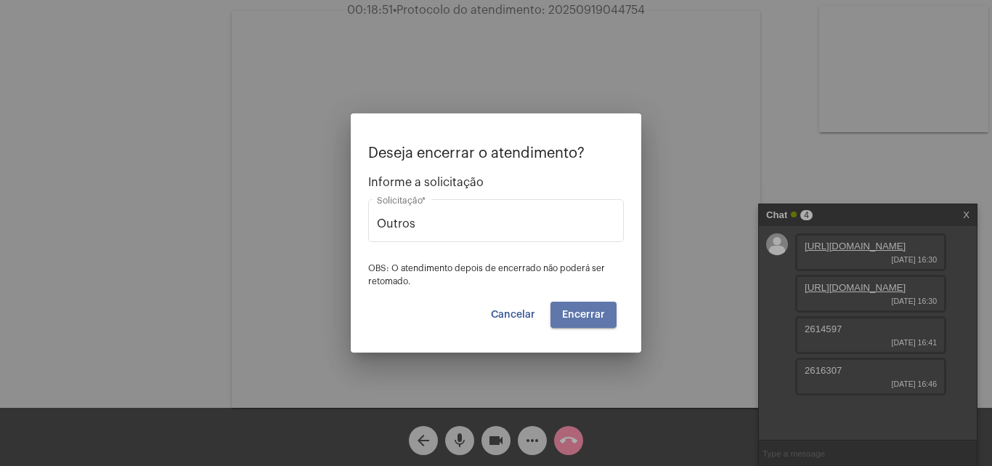
click at [585, 310] on span "Encerrar" at bounding box center [583, 314] width 43 height 10
click at [584, 310] on span "Encerrar" at bounding box center [583, 314] width 43 height 10
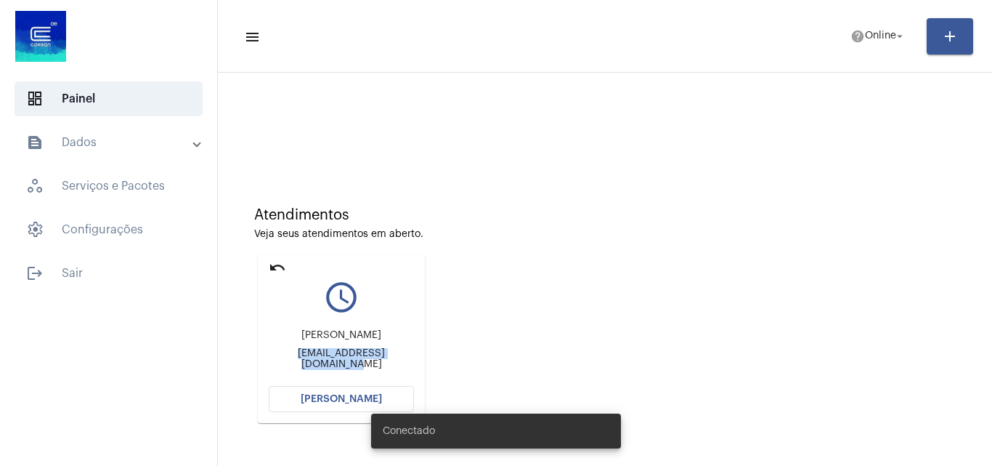
drag, startPoint x: 261, startPoint y: 356, endPoint x: 469, endPoint y: 360, distance: 207.8
click at [469, 360] on div "Atendimentos Veja seus atendimentos em aberto. undo query_builder Thiago Rennha…" at bounding box center [605, 309] width 760 height 292
copy div "[EMAIL_ADDRESS][DOMAIN_NAME]"
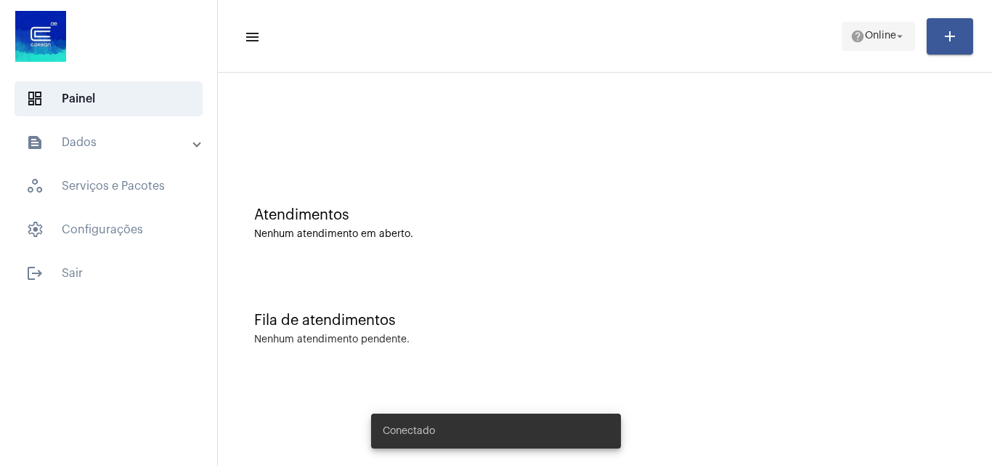
click at [865, 31] on span "Online" at bounding box center [880, 36] width 31 height 10
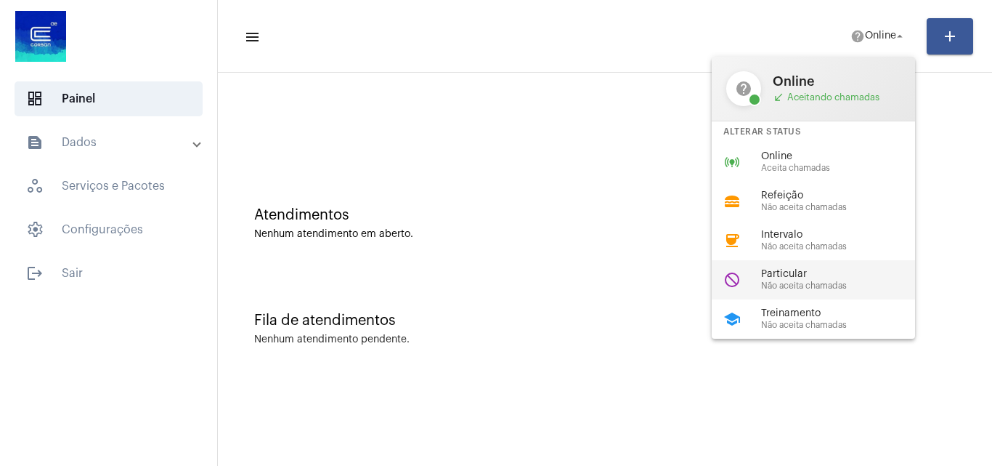
click at [824, 291] on div "do_not_disturb Particular Não aceita chamadas" at bounding box center [825, 279] width 227 height 39
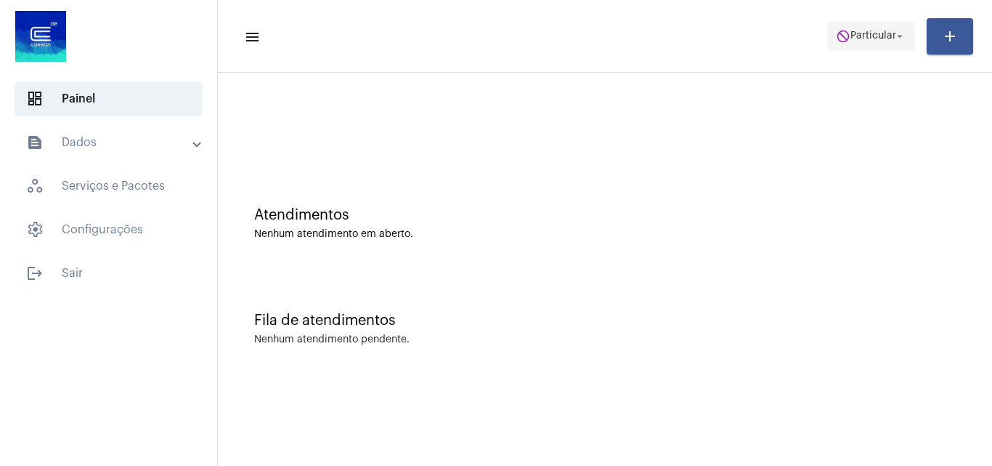
click at [863, 43] on span "do_not_disturb Particular arrow_drop_down" at bounding box center [871, 36] width 70 height 26
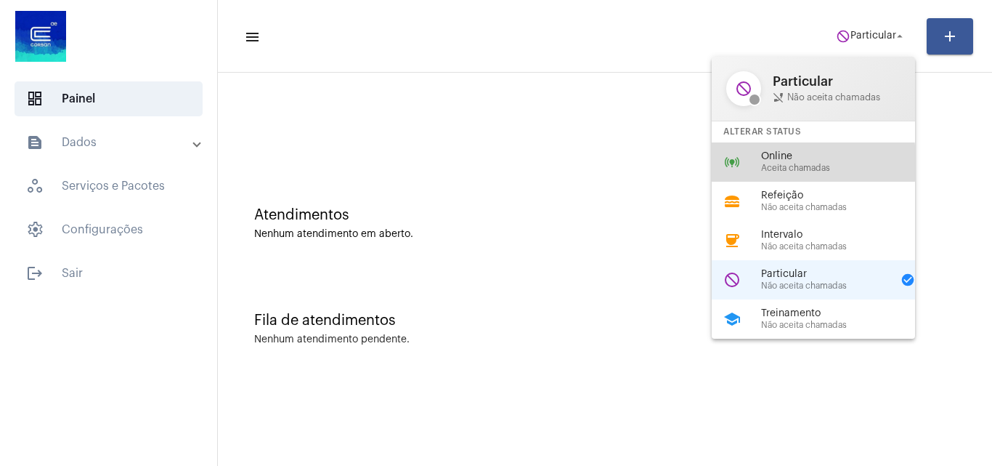
click at [798, 163] on span "Aceita chamadas" at bounding box center [844, 167] width 166 height 9
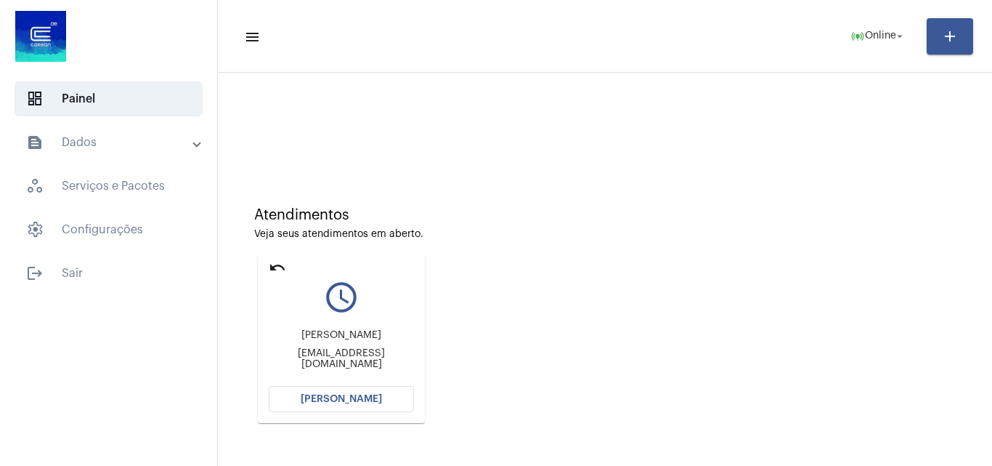
click at [274, 266] on mat-icon "undo" at bounding box center [277, 267] width 17 height 17
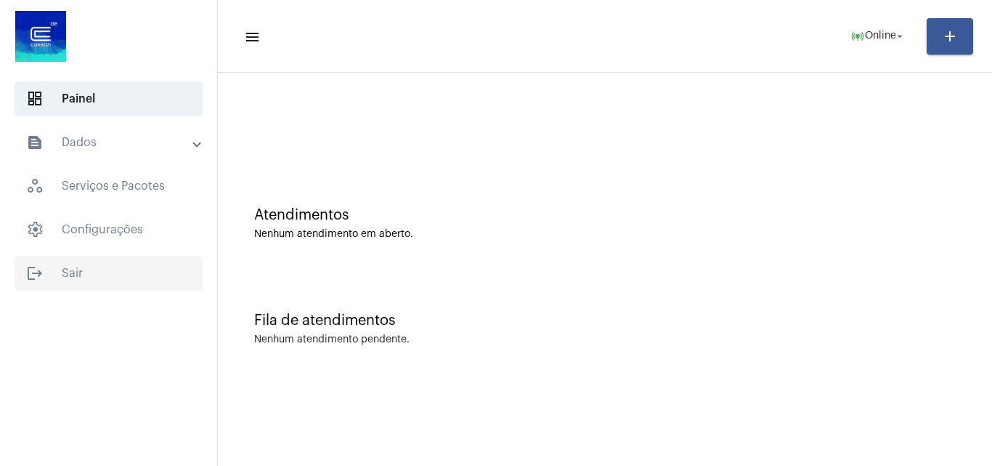
click at [73, 278] on span "logout Sair" at bounding box center [109, 273] width 188 height 35
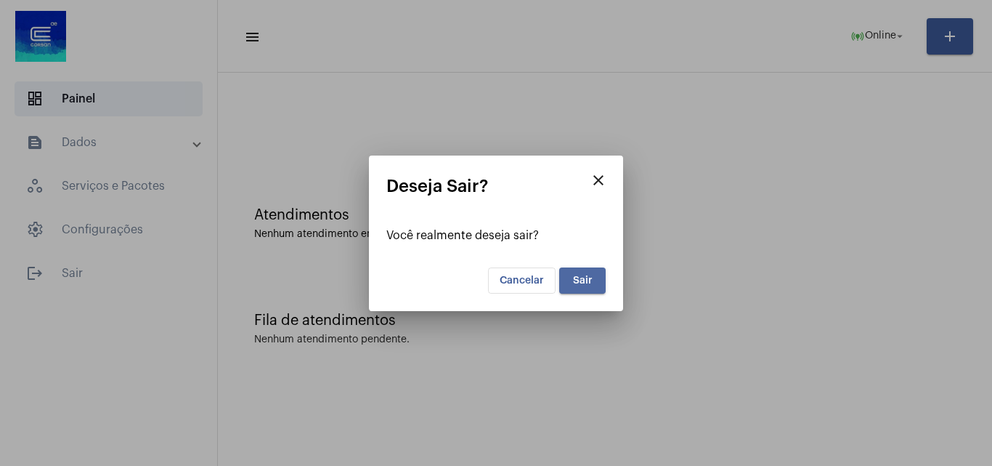
click at [581, 280] on span "Sair" at bounding box center [583, 280] width 20 height 10
